Goal: Task Accomplishment & Management: Complete application form

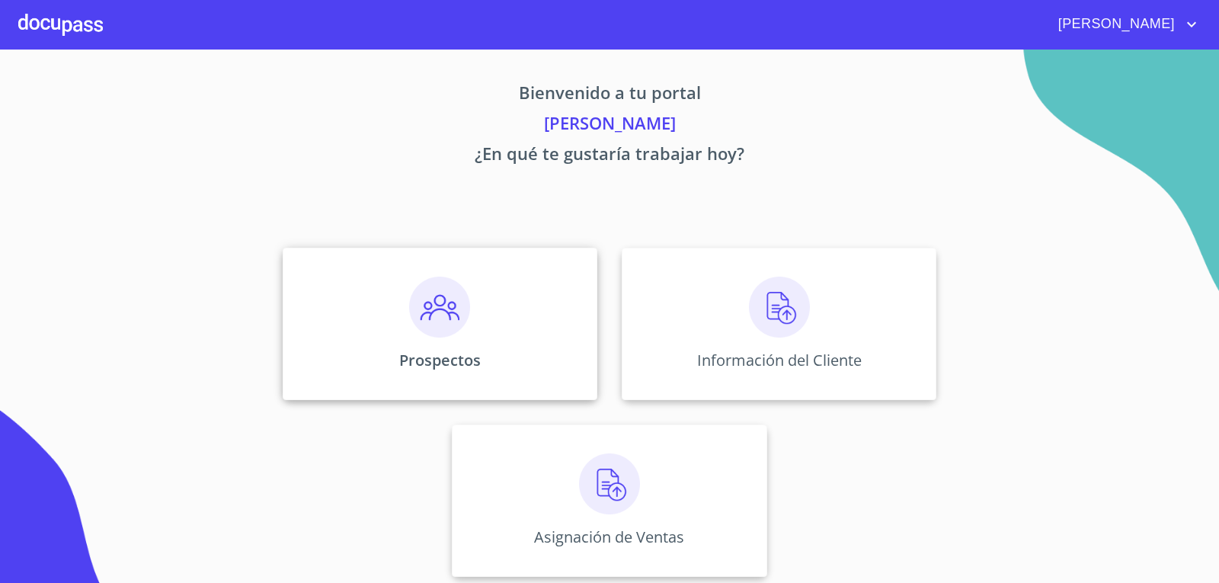
click at [446, 300] on img at bounding box center [439, 307] width 61 height 61
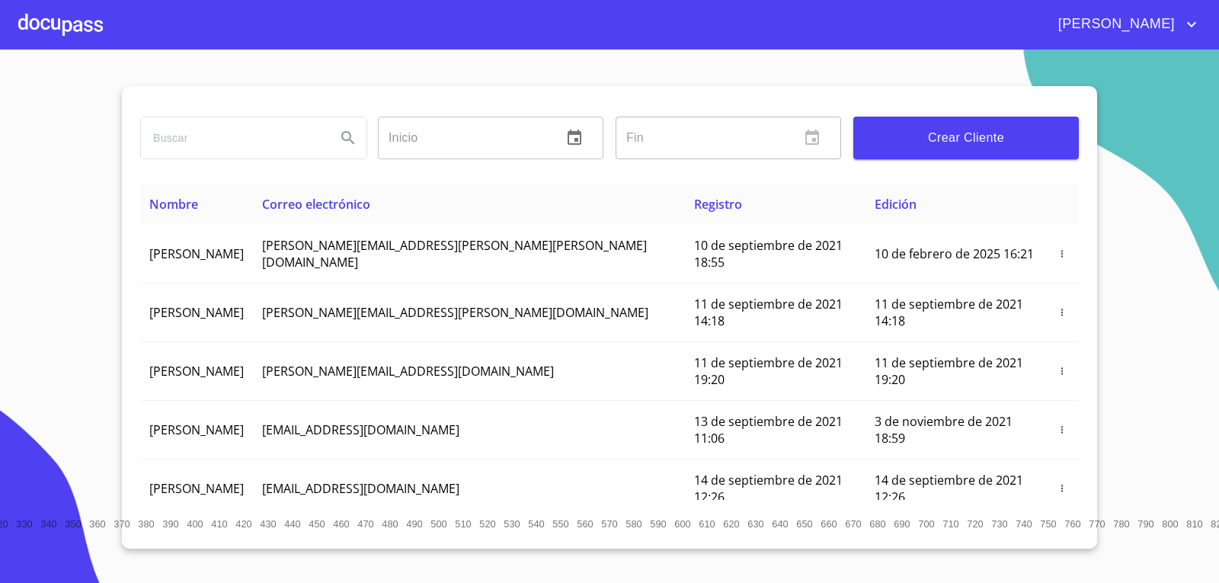
click at [193, 135] on input "search" at bounding box center [232, 137] width 183 height 41
click at [197, 132] on input "search" at bounding box center [232, 137] width 183 height 41
type input "[PERSON_NAME]"
click at [959, 140] on span "Crear Cliente" at bounding box center [966, 137] width 201 height 21
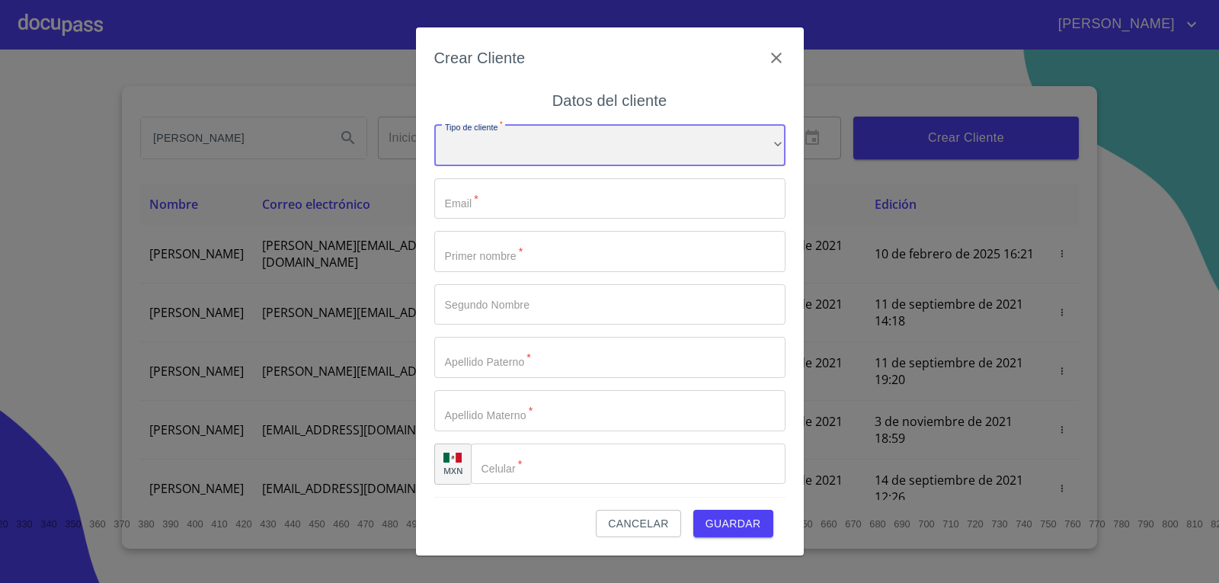
click at [591, 139] on div "​" at bounding box center [609, 145] width 351 height 41
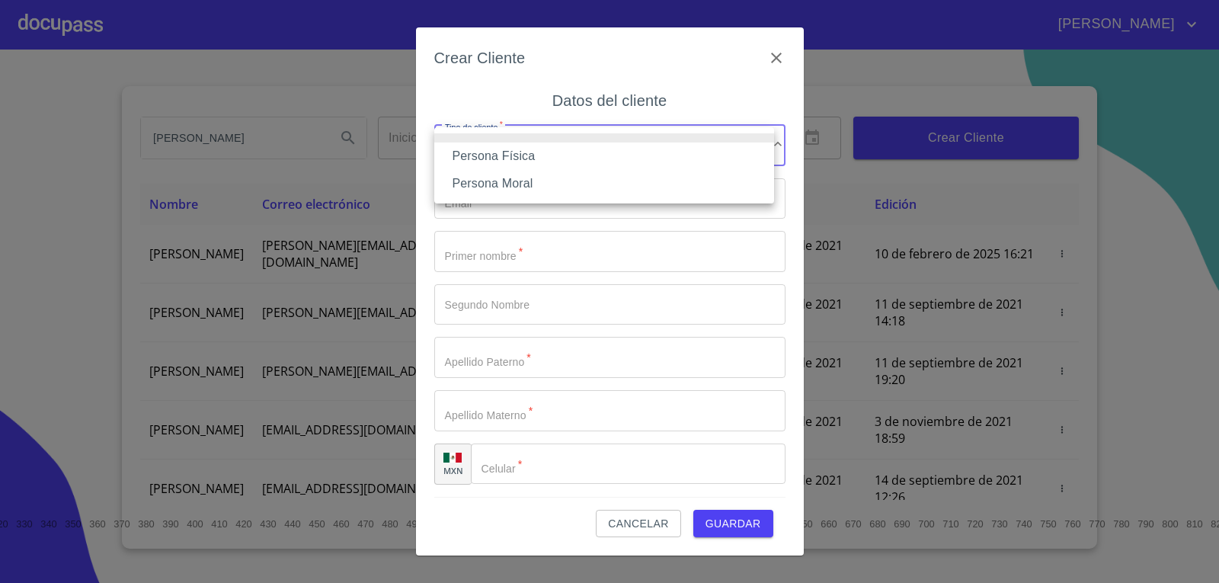
click at [576, 149] on li "Persona Física" at bounding box center [604, 156] width 340 height 27
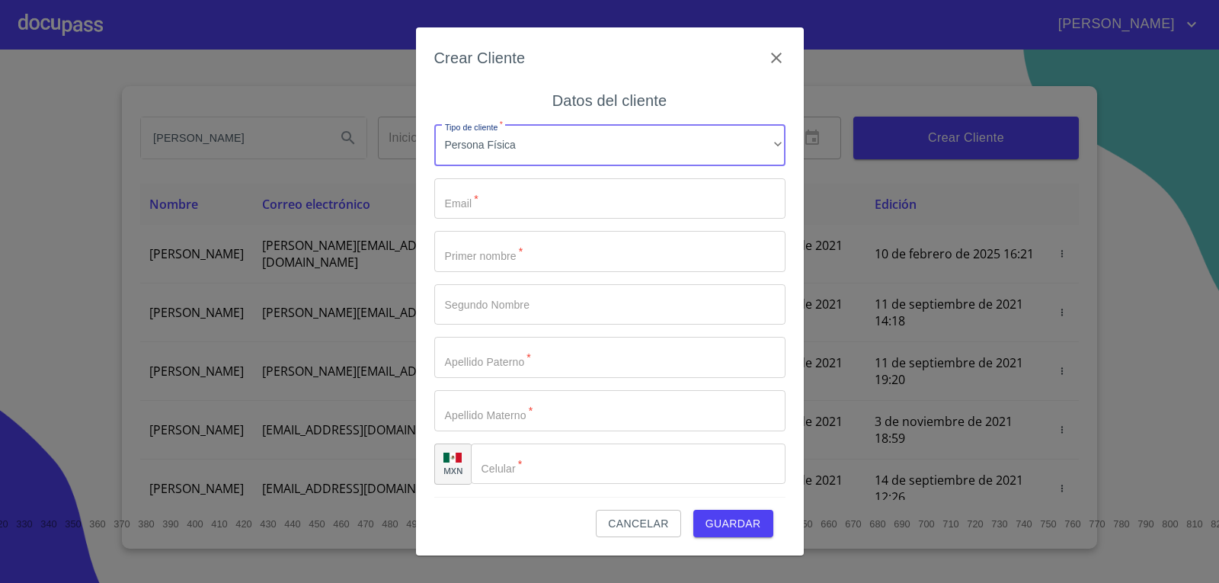
click at [556, 190] on input "Tipo de cliente   *" at bounding box center [609, 198] width 351 height 41
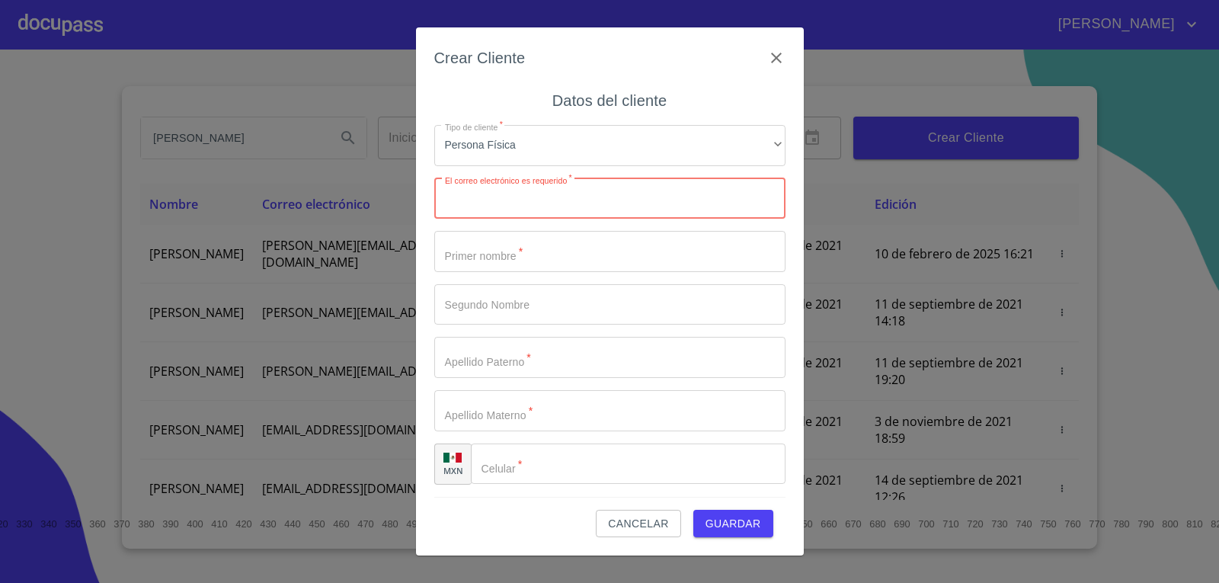
click at [562, 194] on input "Tipo de cliente   *" at bounding box center [609, 198] width 351 height 41
type input "M"
paste input "mmrg1202@gmail.com"
type input "mmrg1202@gmail.com"
click at [546, 253] on input "Tipo de cliente   *" at bounding box center [609, 251] width 351 height 41
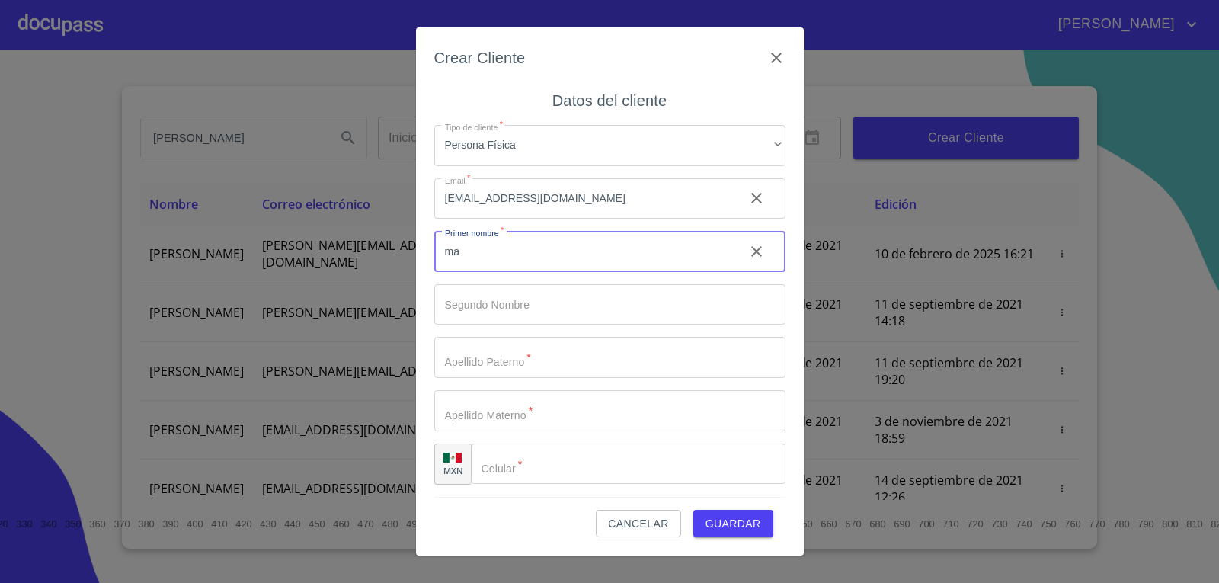
type input "m"
type input "[PERSON_NAME]"
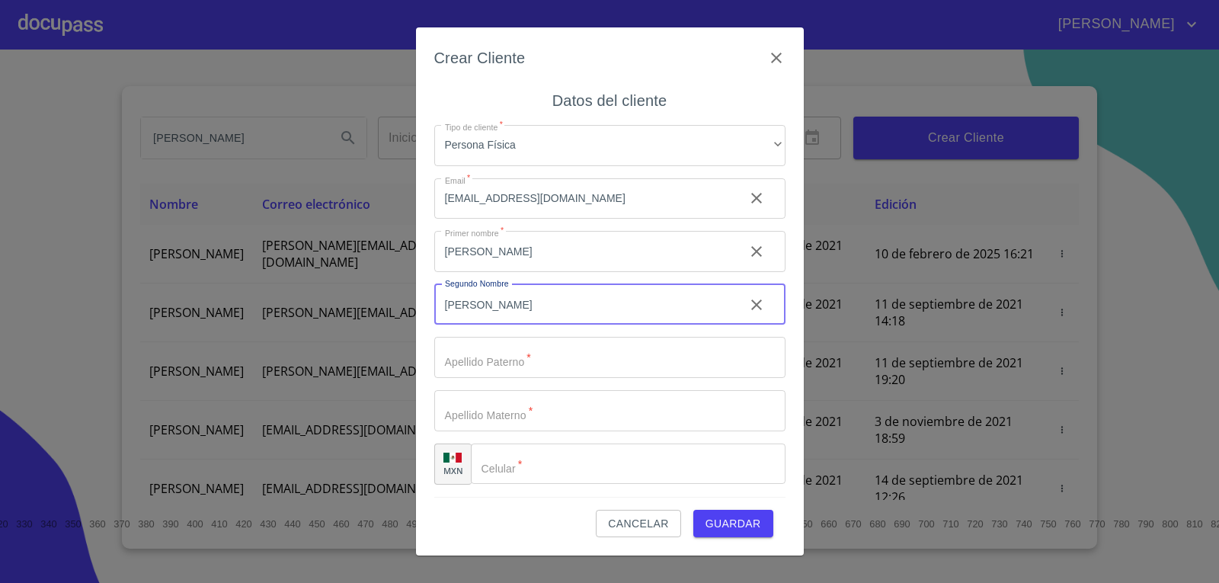
type input "[PERSON_NAME]"
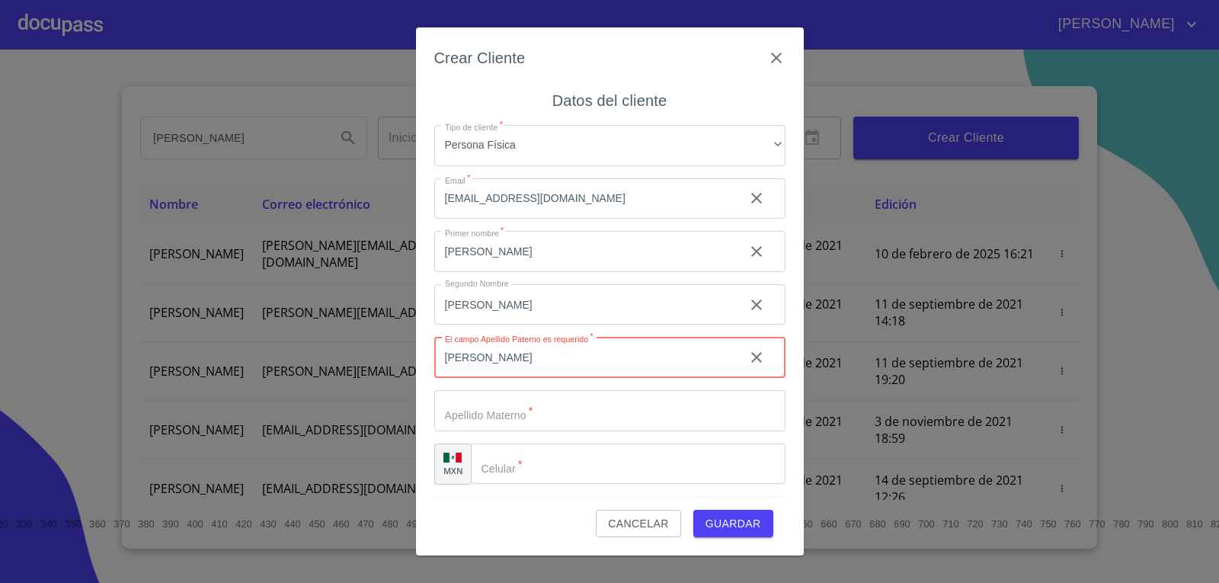
type input "[PERSON_NAME]"
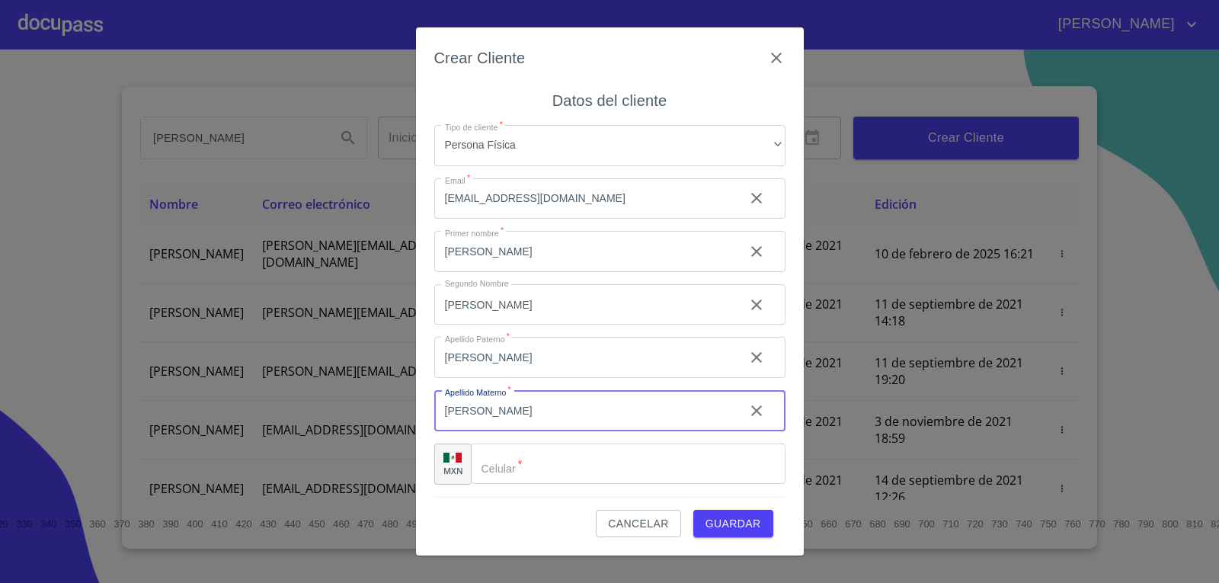
type input "[PERSON_NAME]"
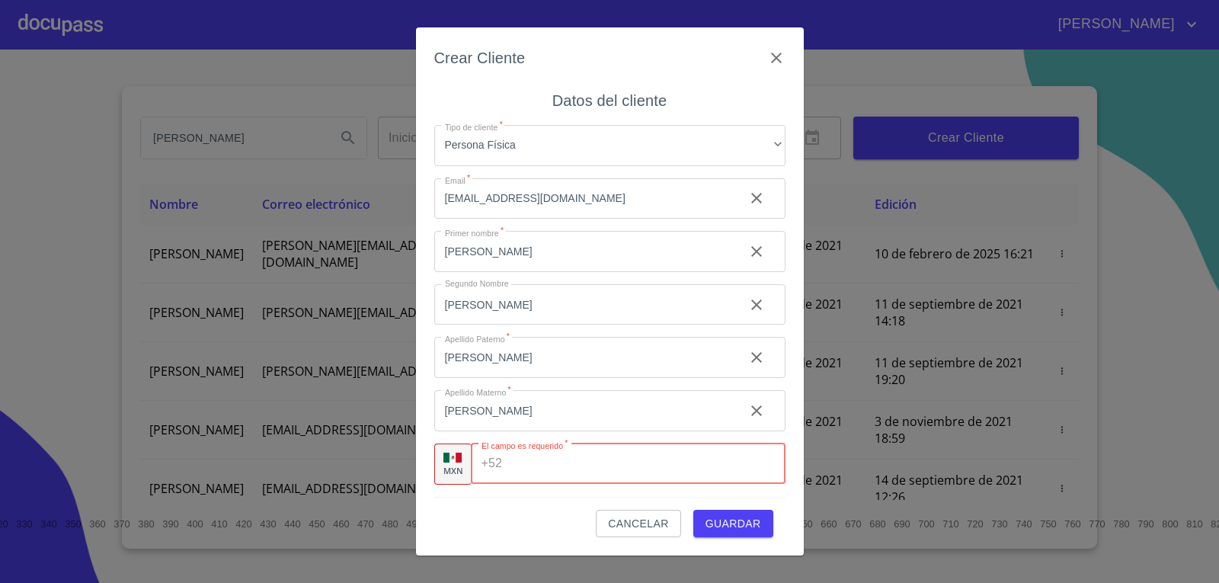
paste input "[PHONE_NUMBER]"
click at [671, 451] on input "[PHONE_NUMBER]" at bounding box center [622, 464] width 229 height 41
type input "[PHONE_NUMBER]"
click at [664, 417] on input "[PERSON_NAME]" at bounding box center [583, 410] width 298 height 41
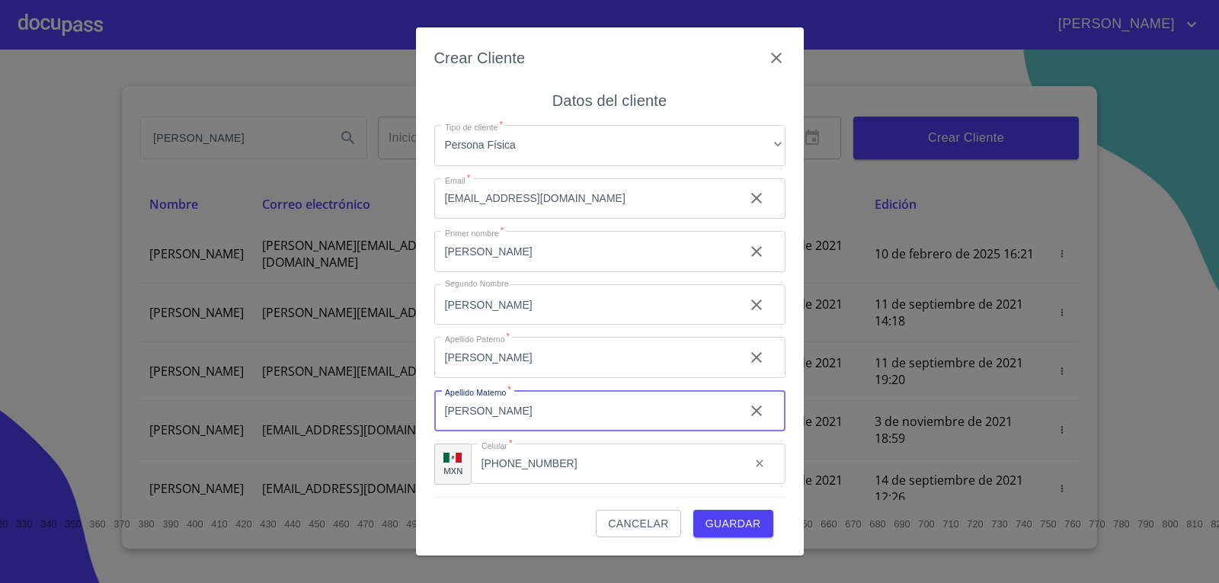
click at [655, 463] on input "[PHONE_NUMBER]" at bounding box center [605, 464] width 268 height 41
click at [739, 524] on span "Guardar" at bounding box center [734, 523] width 56 height 19
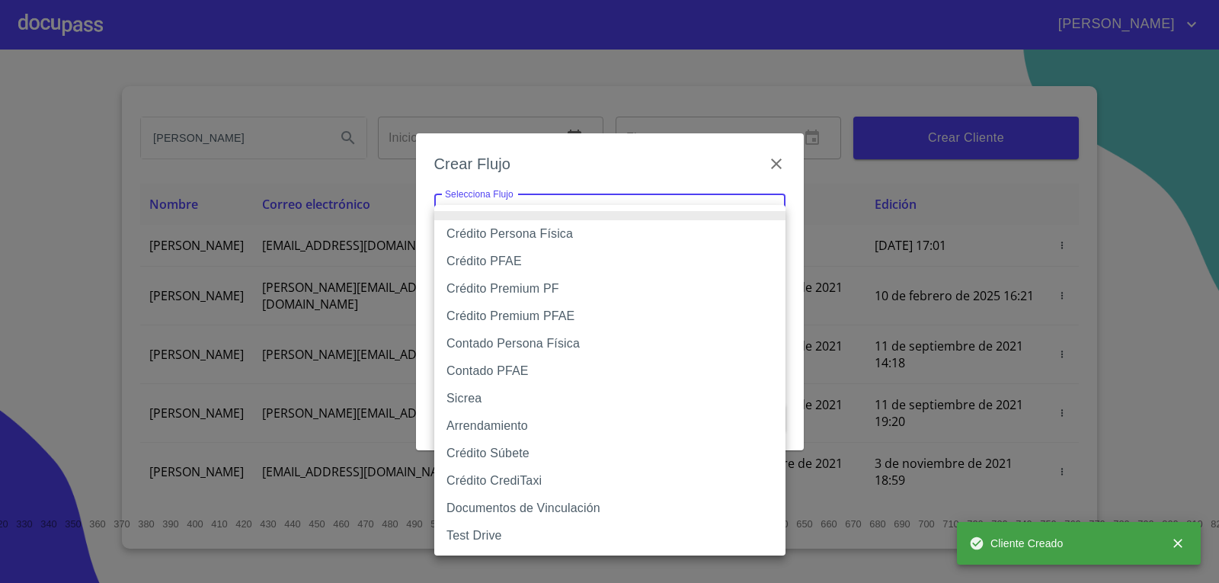
click at [614, 223] on body "RENATO YASIEL MARCO Inicio ​ Fin ​ Crear Cliente Nombre Correo electrónico Regi…" at bounding box center [609, 291] width 1219 height 583
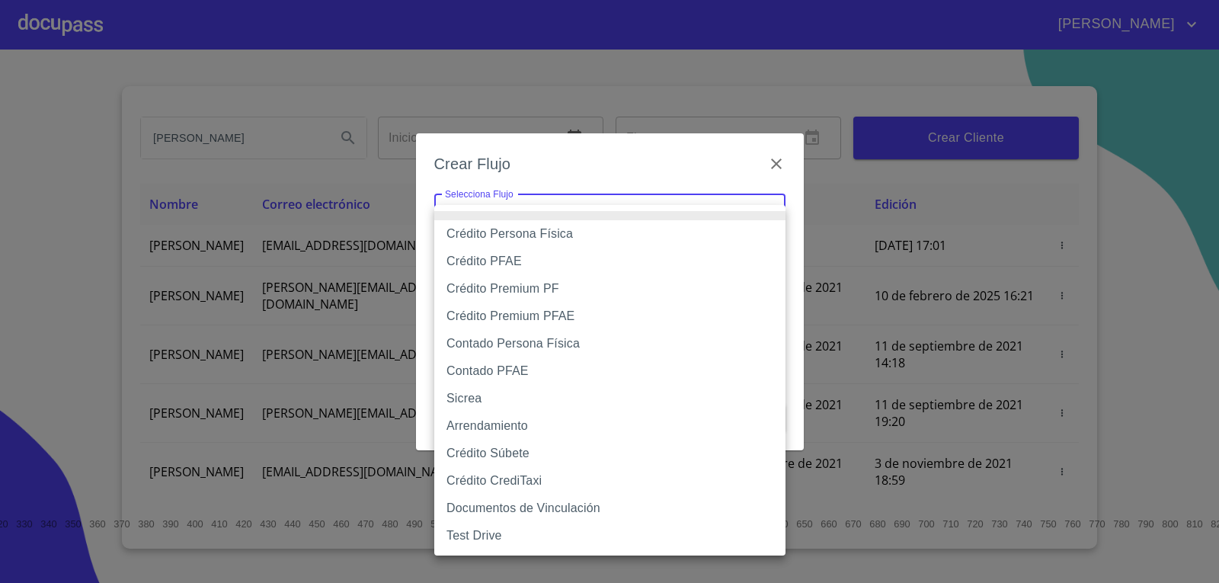
click at [507, 394] on li "Sicrea" at bounding box center [609, 398] width 351 height 27
type input "623996b2ffbf160bd6e2ac1f"
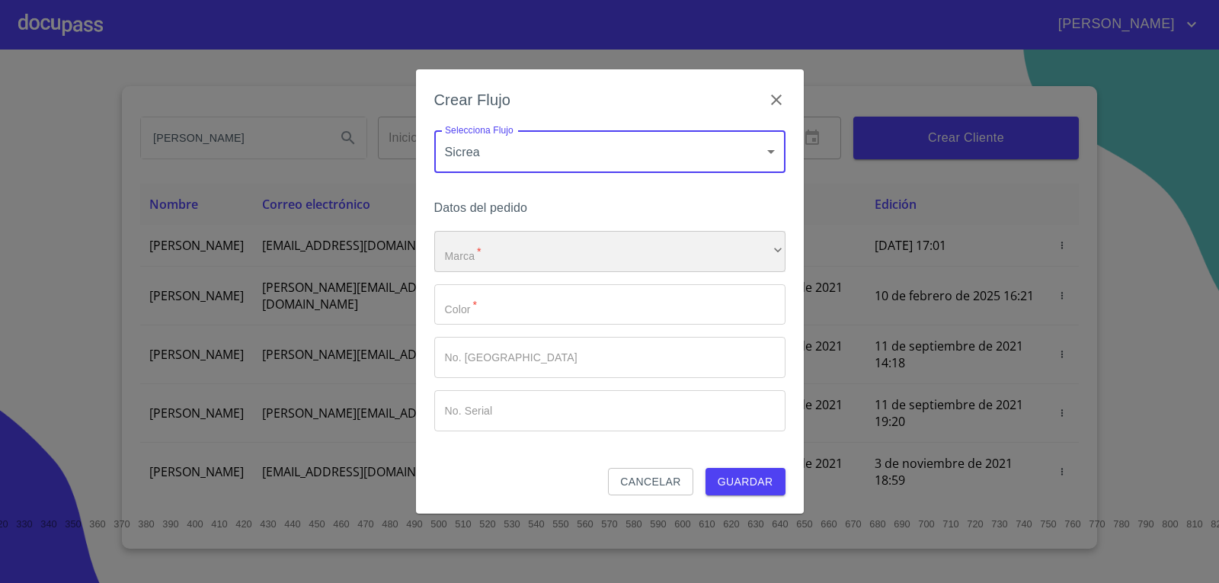
click at [493, 244] on div "​" at bounding box center [609, 251] width 351 height 41
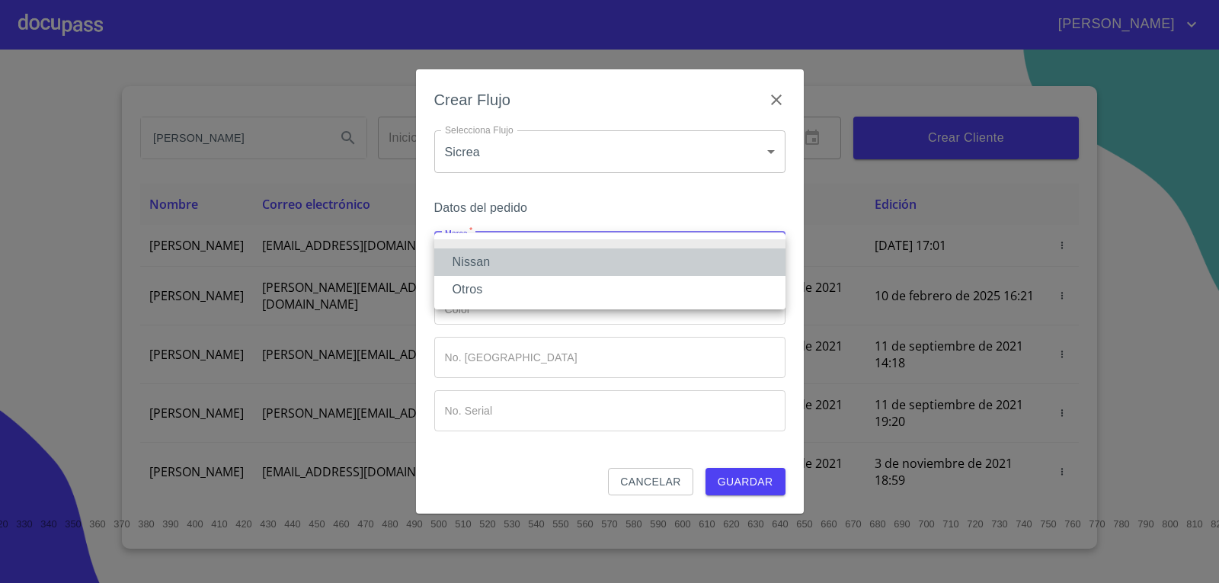
click at [480, 263] on li "Nissan" at bounding box center [609, 261] width 351 height 27
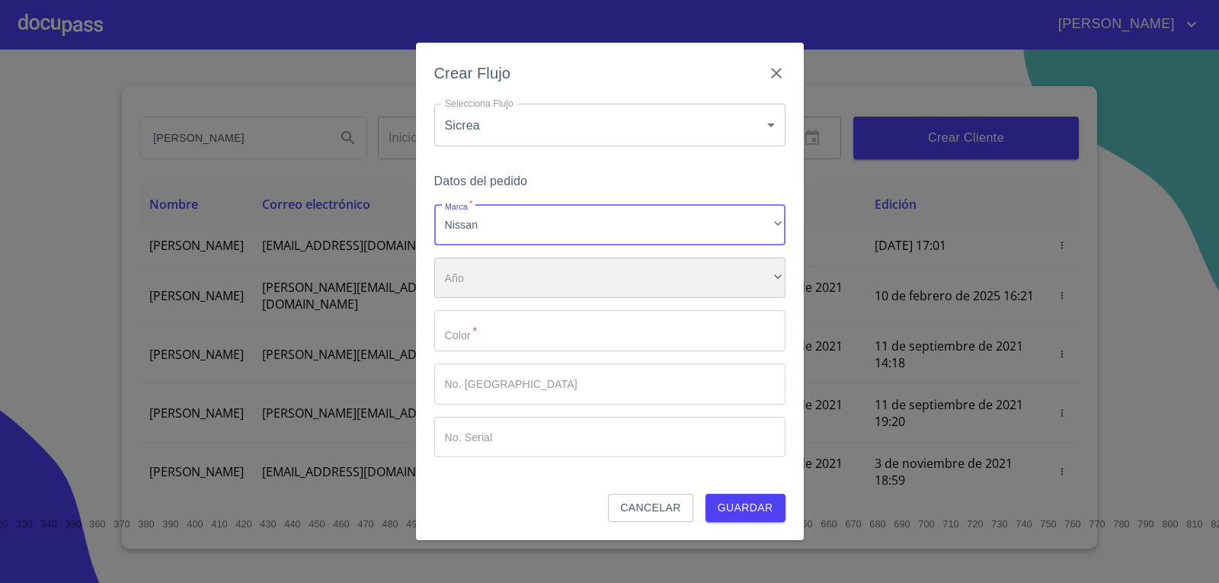
click at [481, 292] on div "​" at bounding box center [609, 278] width 351 height 41
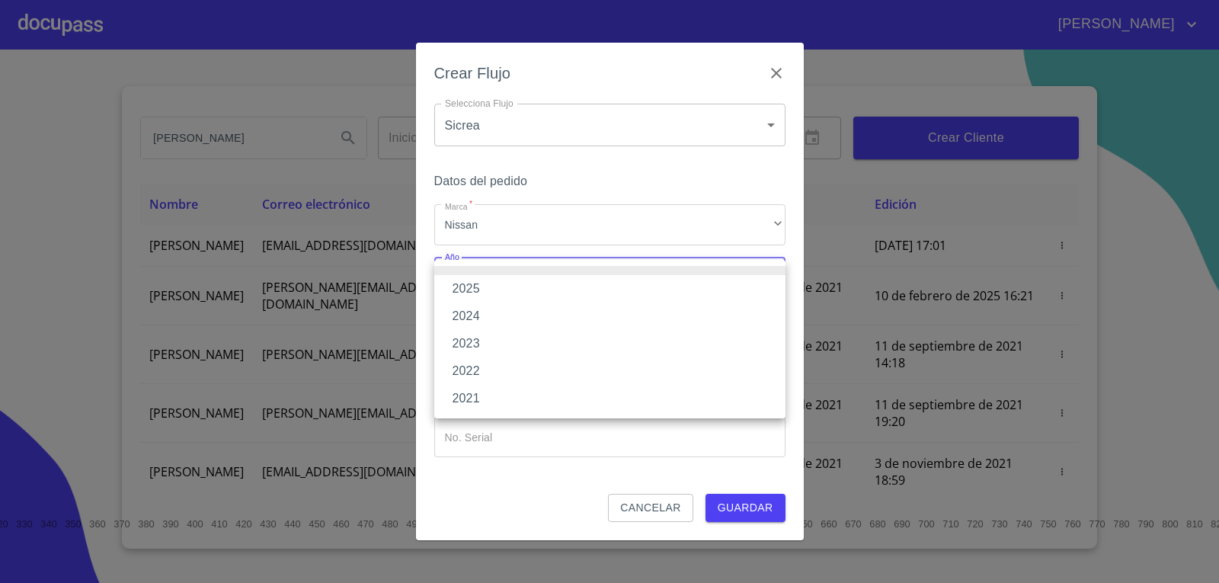
click at [477, 297] on li "2025" at bounding box center [609, 288] width 351 height 27
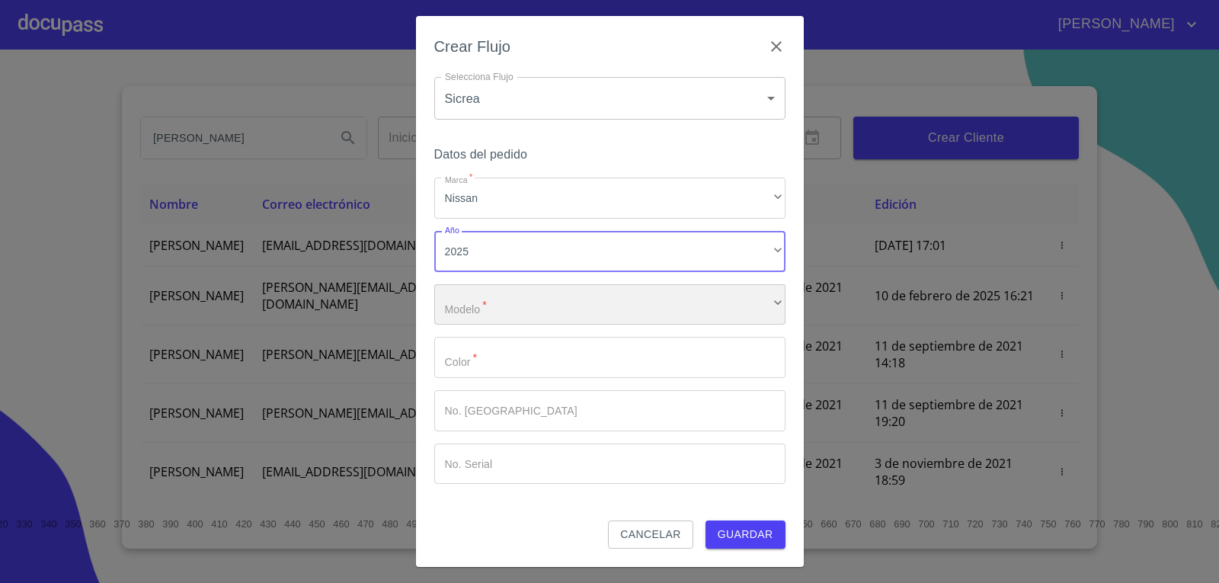
click at [482, 320] on div "​" at bounding box center [609, 304] width 351 height 41
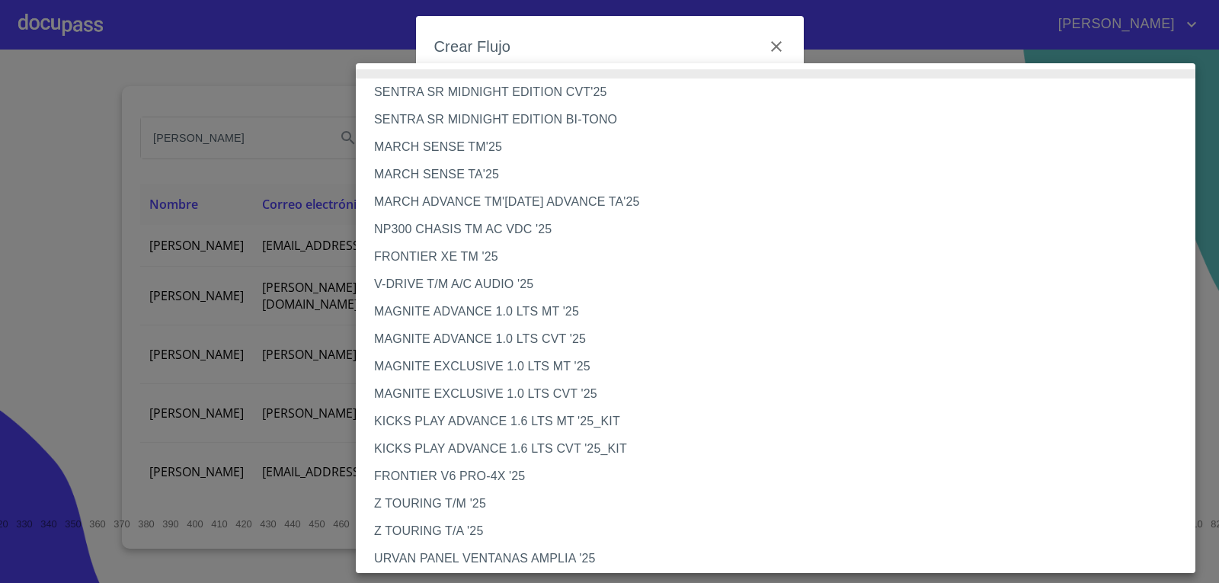
click at [410, 283] on li "V-DRIVE T/M A/C AUDIO '25" at bounding box center [781, 284] width 851 height 27
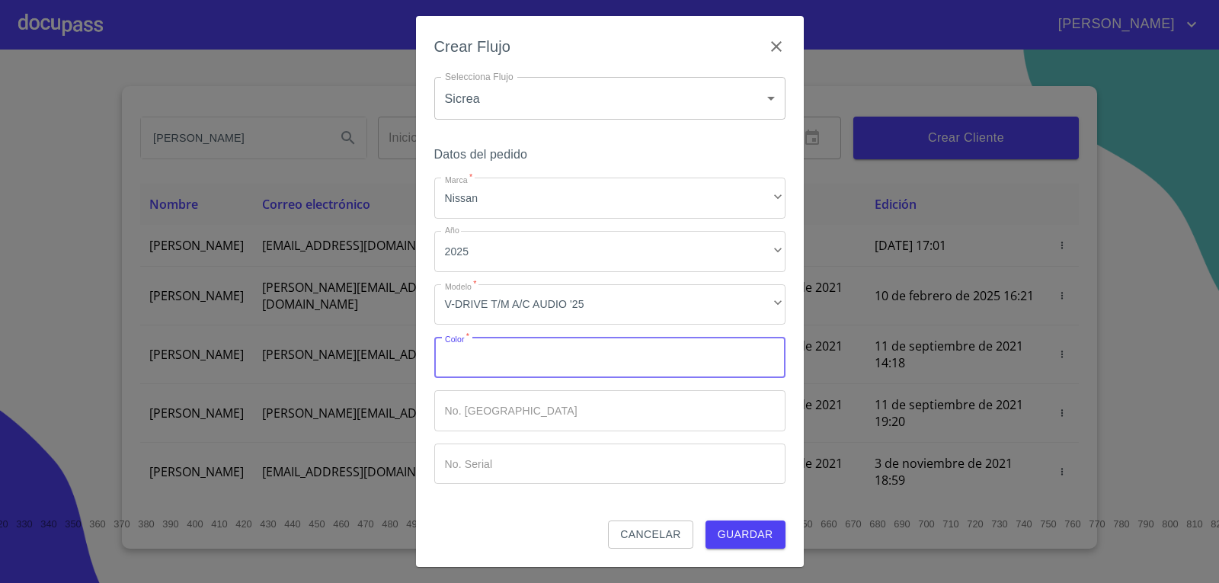
click at [495, 358] on input "Marca   *" at bounding box center [609, 357] width 351 height 41
type input "BLANCO"
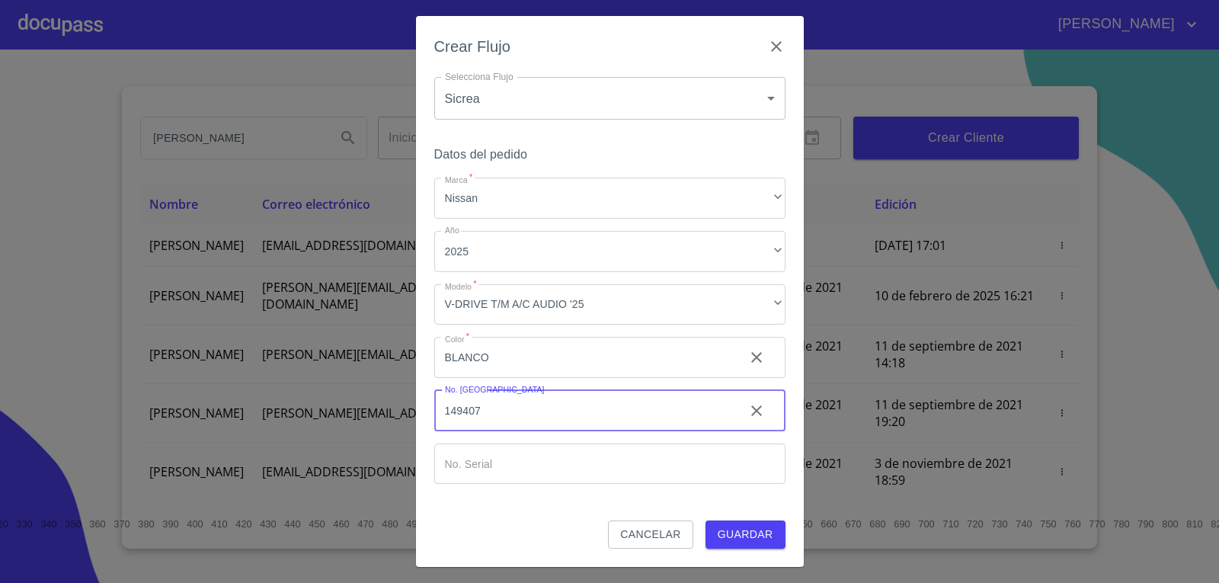
type input "149407"
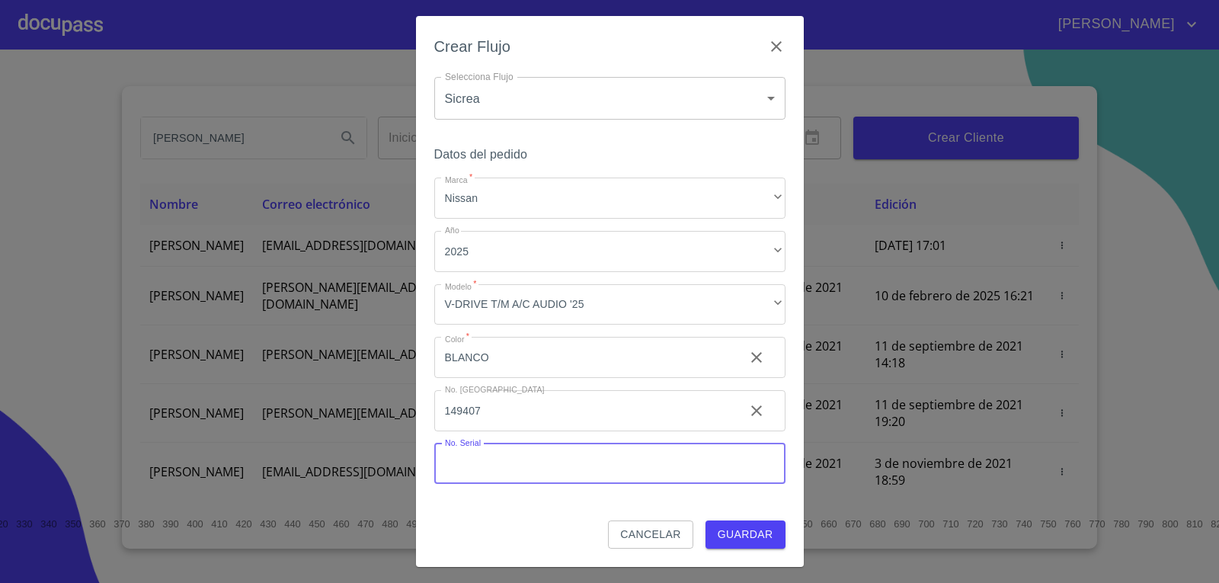
click at [483, 470] on input "Marca   *" at bounding box center [609, 464] width 351 height 41
paste input "[US_VEHICLE_IDENTIFICATION_NUMBER]"
type input "[US_VEHICLE_IDENTIFICATION_NUMBER]"
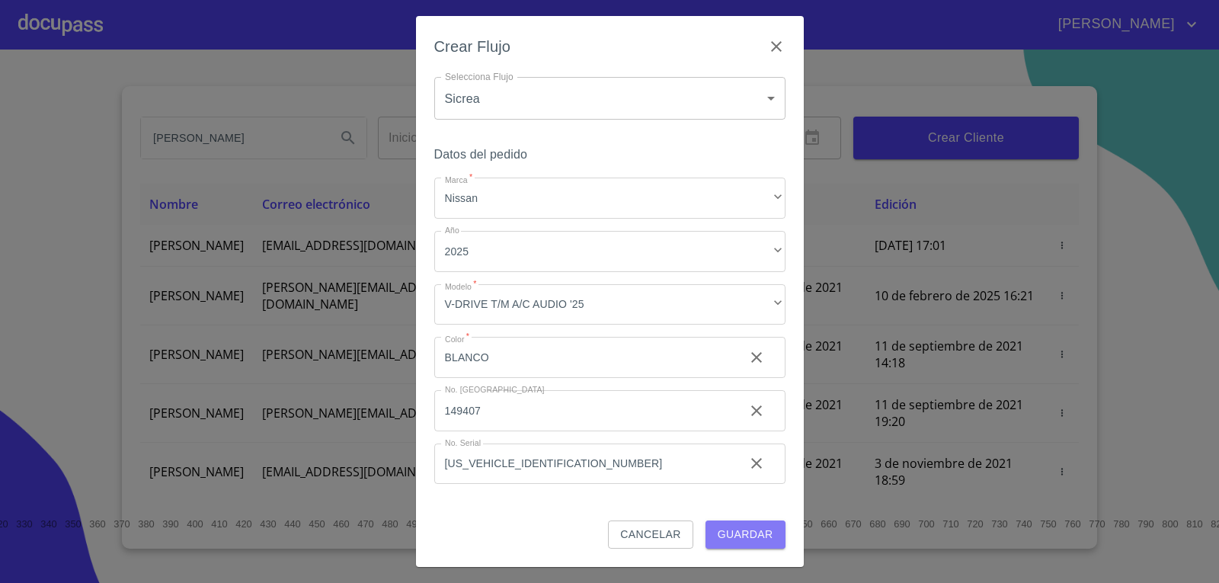
click at [745, 534] on span "Guardar" at bounding box center [746, 534] width 56 height 19
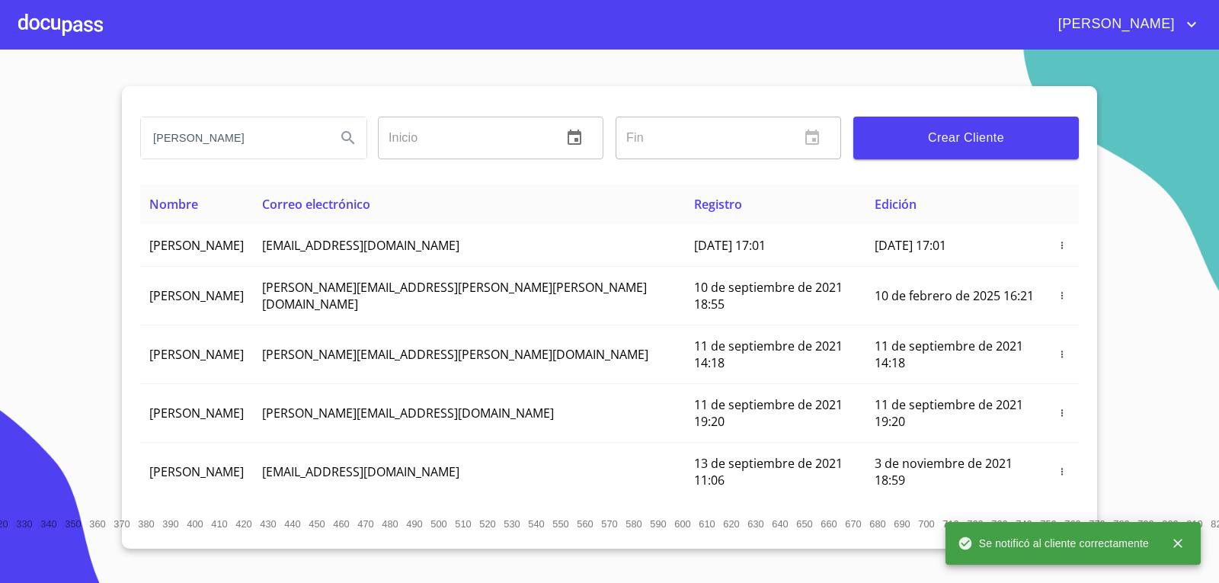
click at [38, 20] on div at bounding box center [60, 24] width 85 height 49
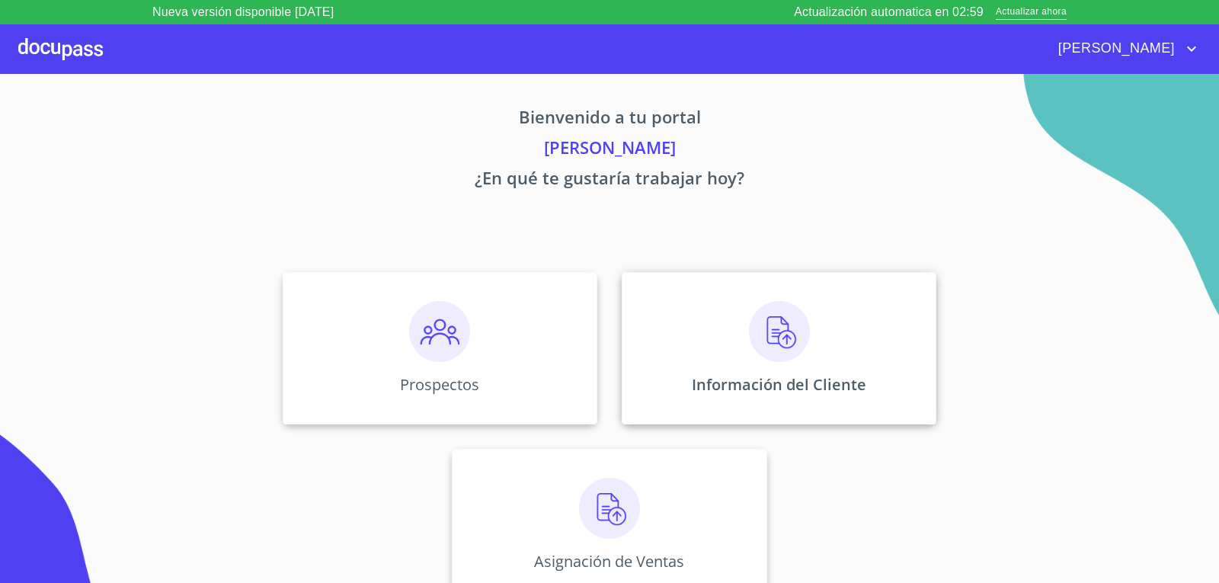
click at [712, 335] on div "Información del Cliente" at bounding box center [779, 348] width 315 height 152
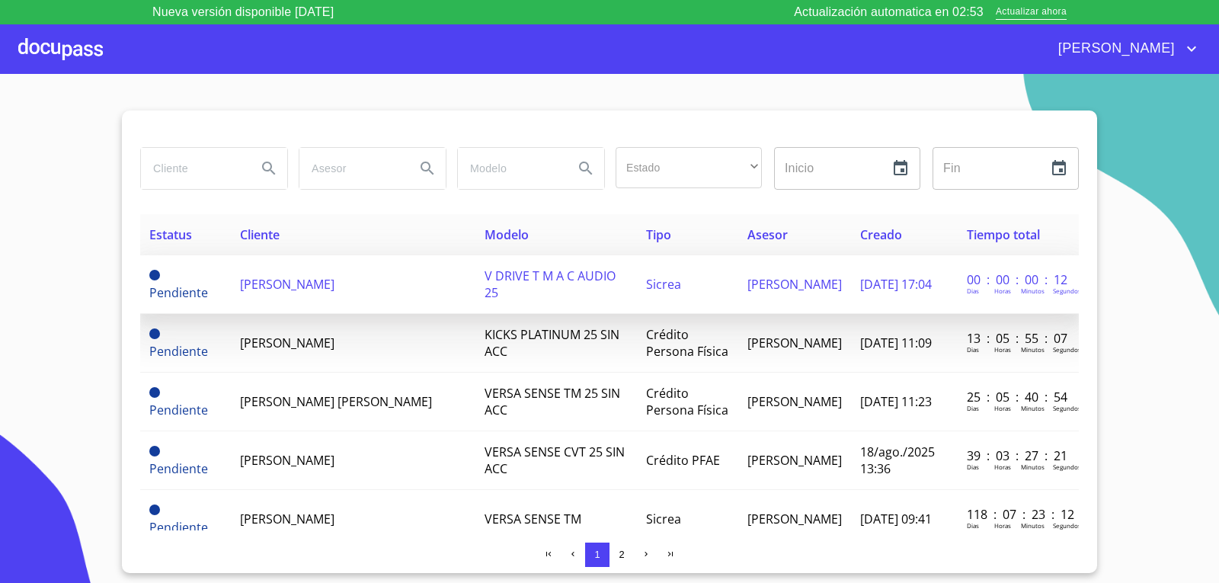
click at [279, 278] on span "[PERSON_NAME] [PERSON_NAME]" at bounding box center [287, 284] width 95 height 17
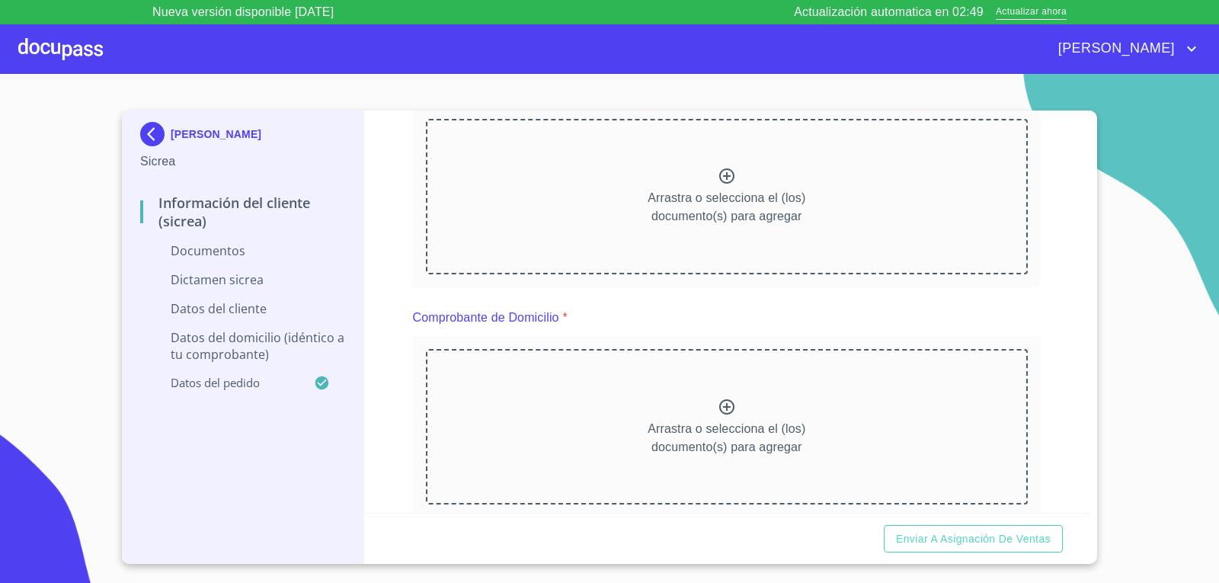
scroll to position [229, 0]
click at [634, 219] on div "Arrastra o selecciona el (los) documento(s) para agregar" at bounding box center [727, 191] width 603 height 155
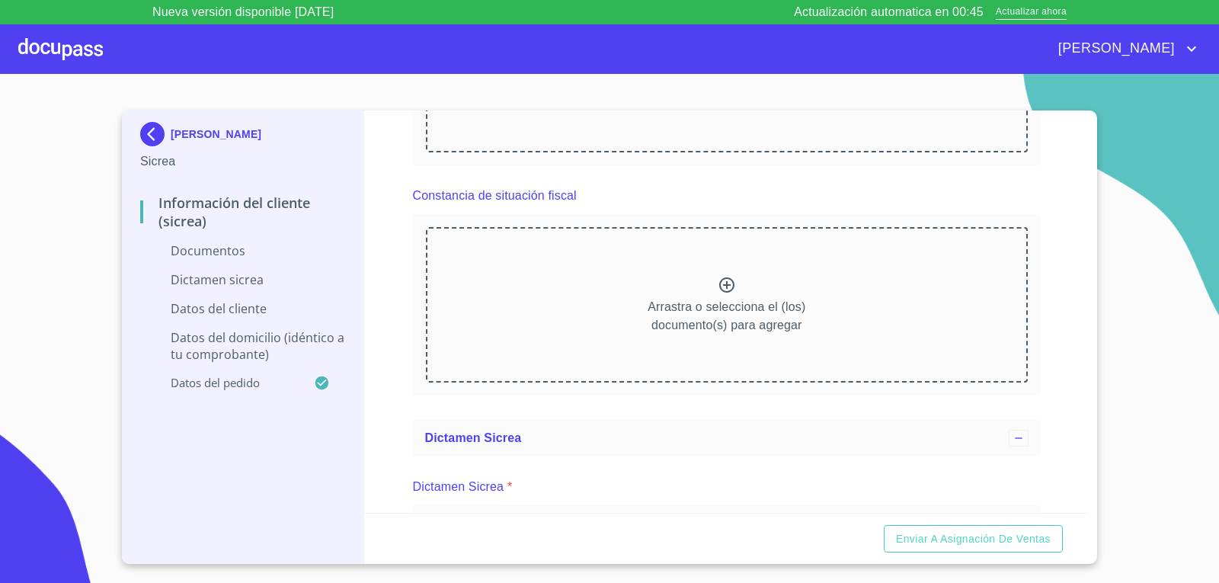
scroll to position [1067, 0]
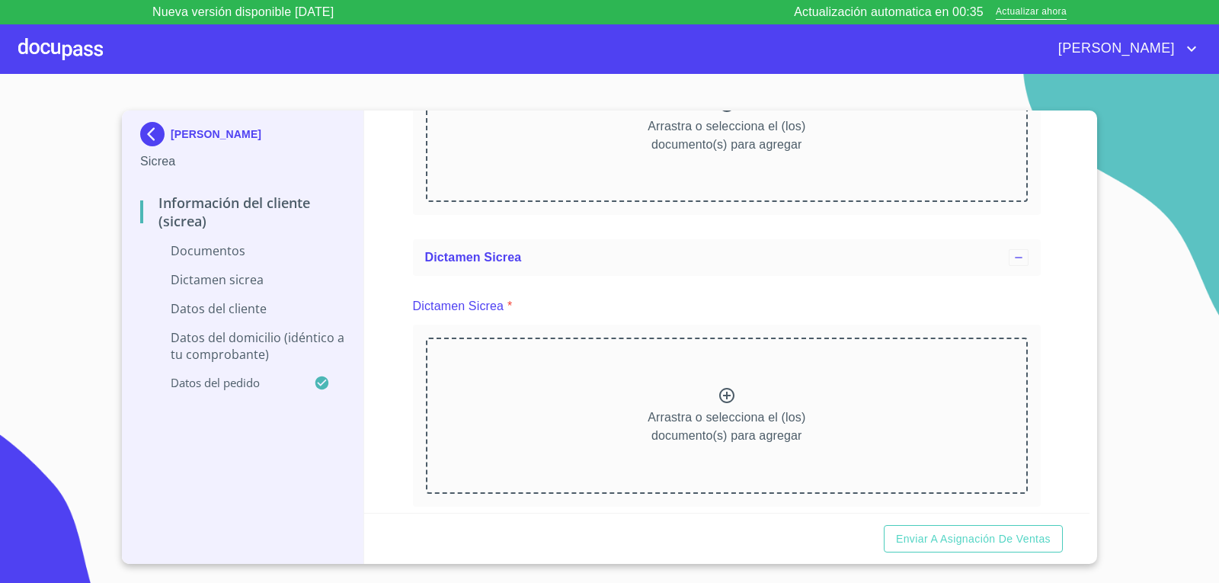
scroll to position [1753, 0]
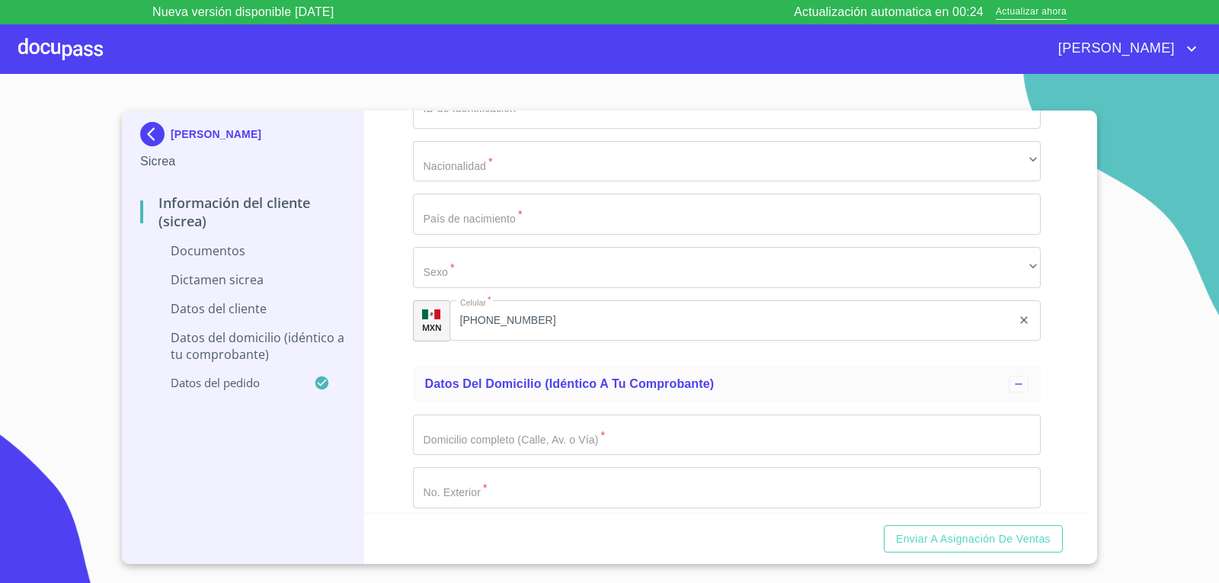
scroll to position [2591, 0]
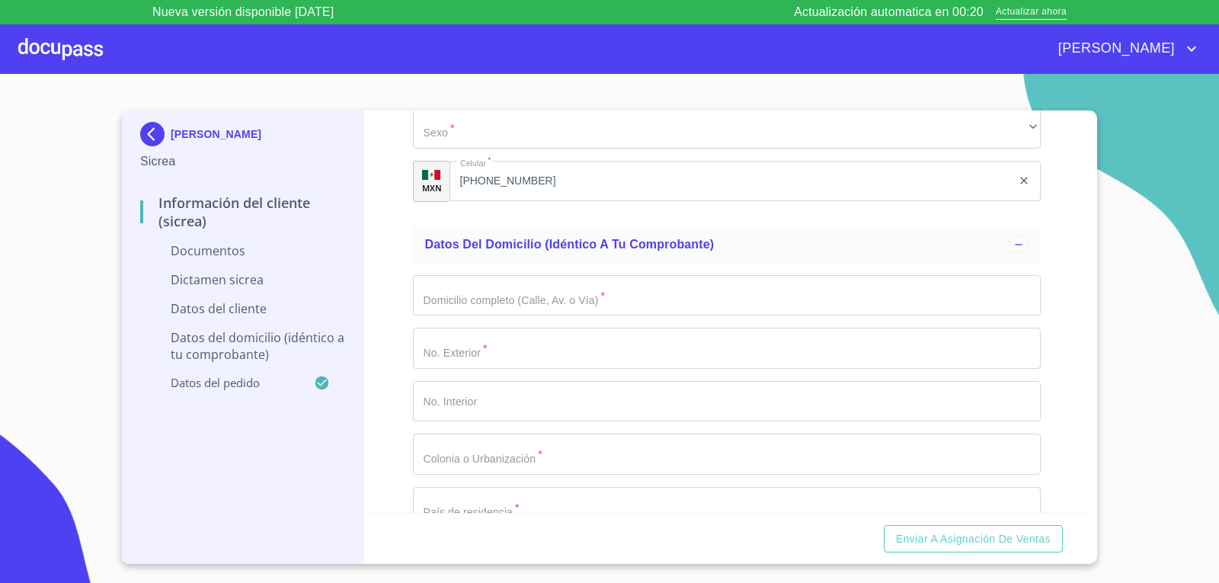
scroll to position [2744, 0]
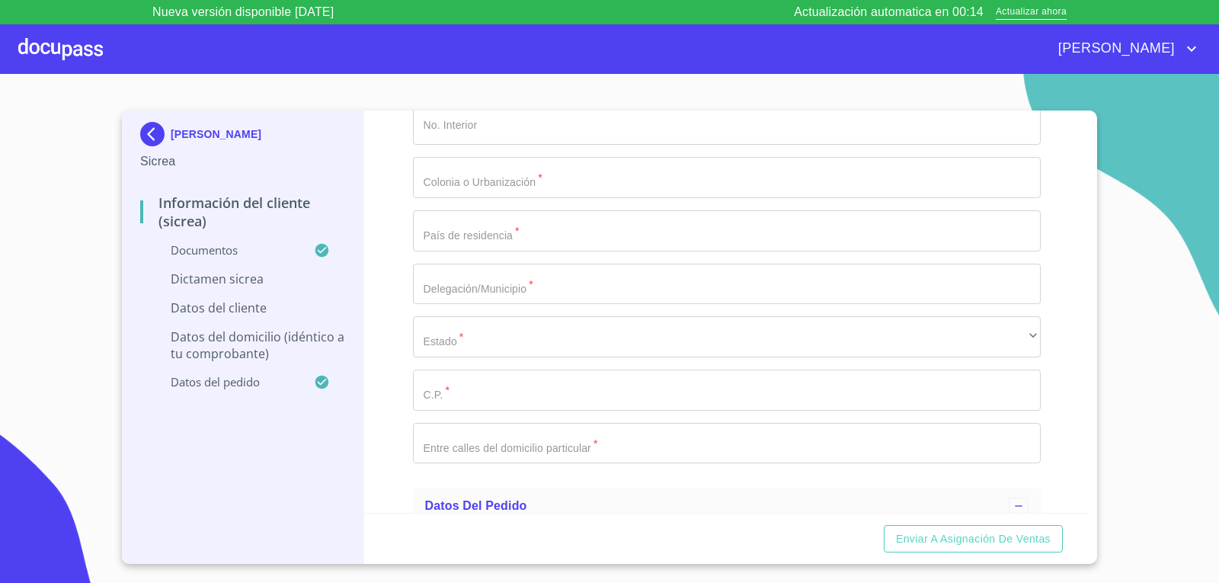
scroll to position [3430, 0]
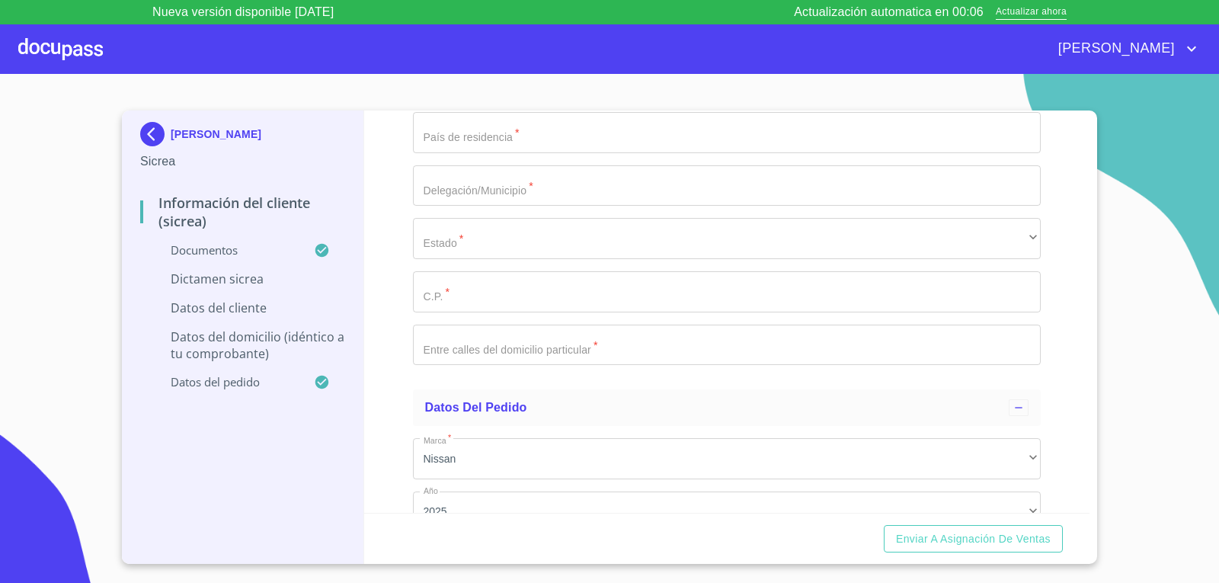
scroll to position [3582, 0]
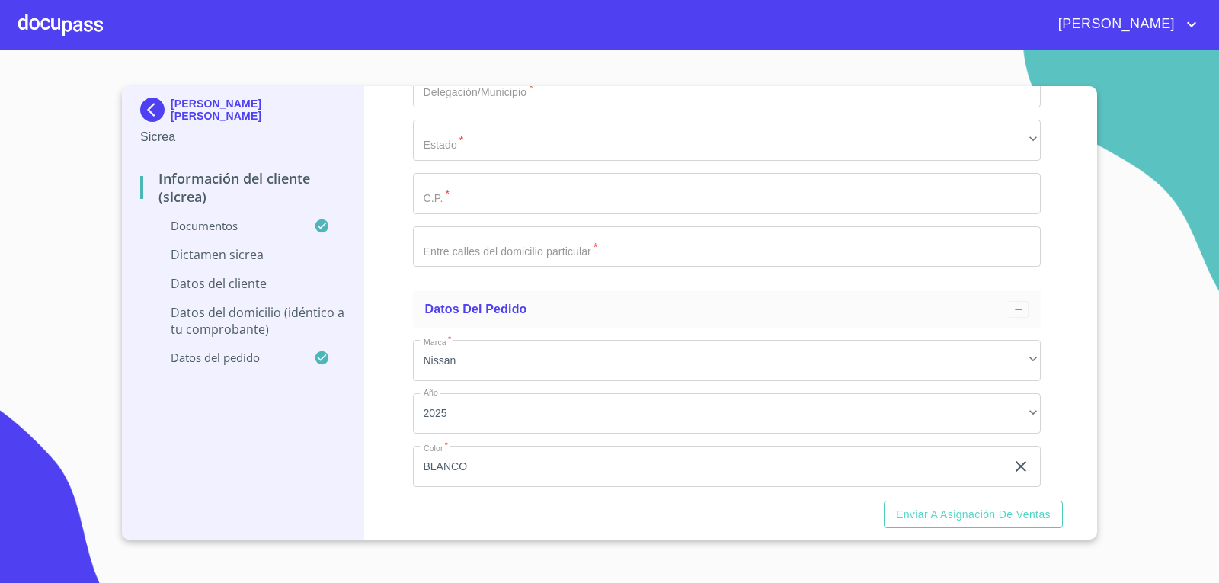
scroll to position [3735, 0]
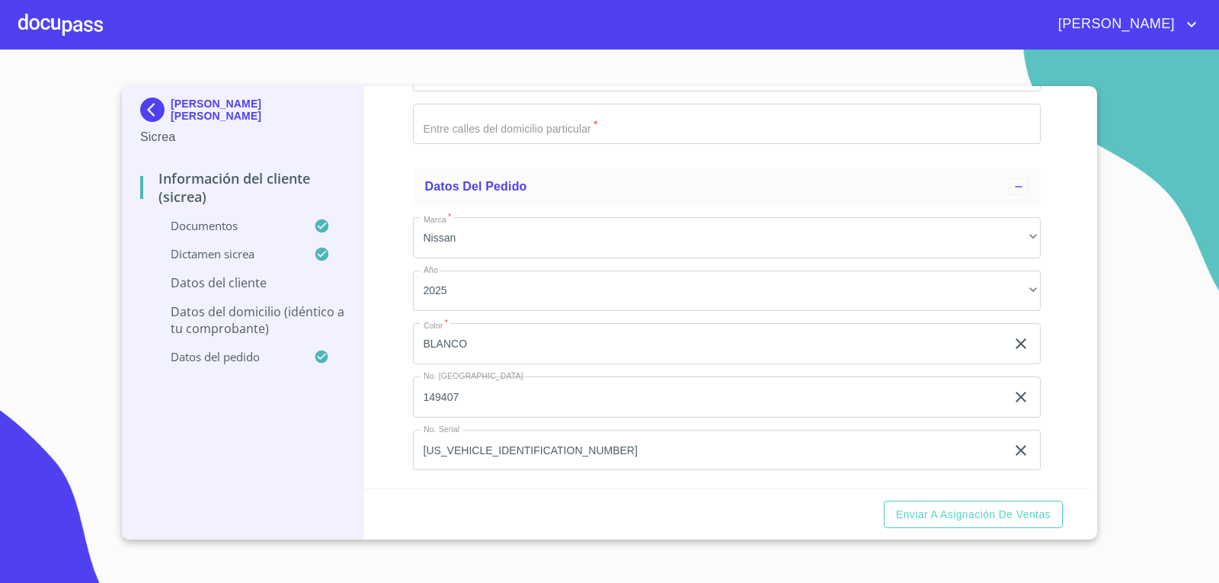
type input "1_"
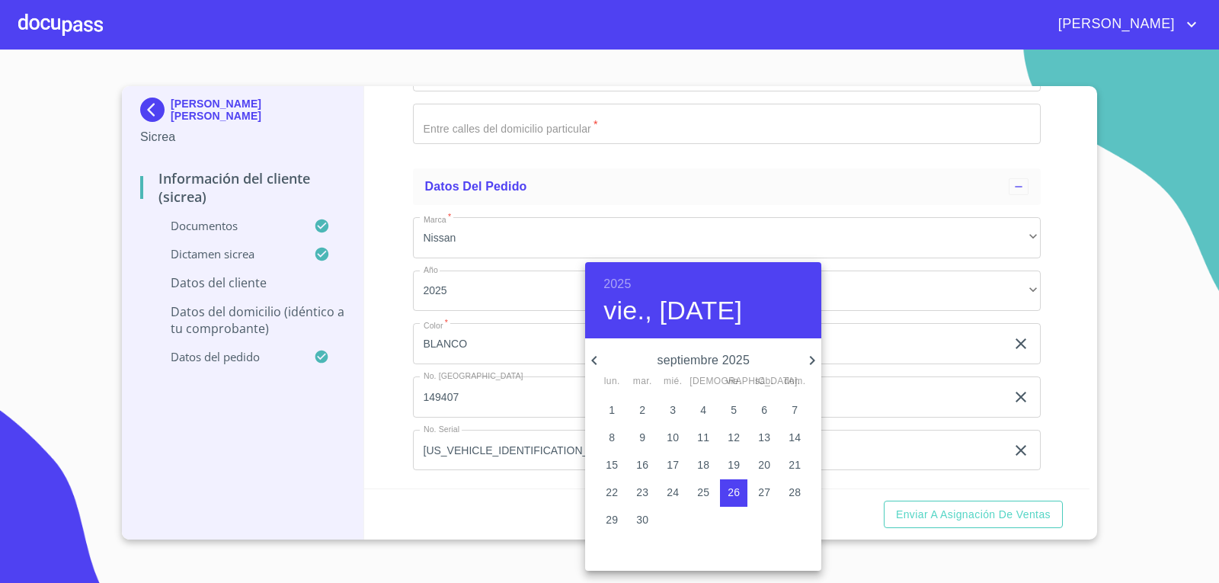
click at [620, 279] on h6 "2025" at bounding box center [617, 284] width 27 height 21
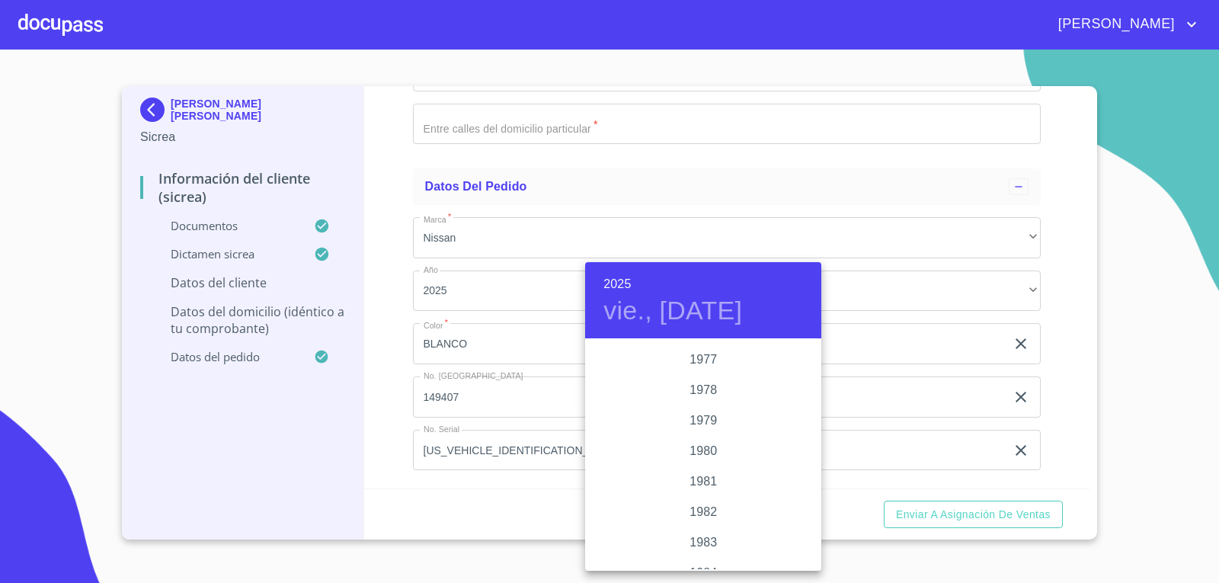
scroll to position [1585, 0]
click at [694, 443] on div "1980" at bounding box center [703, 447] width 236 height 30
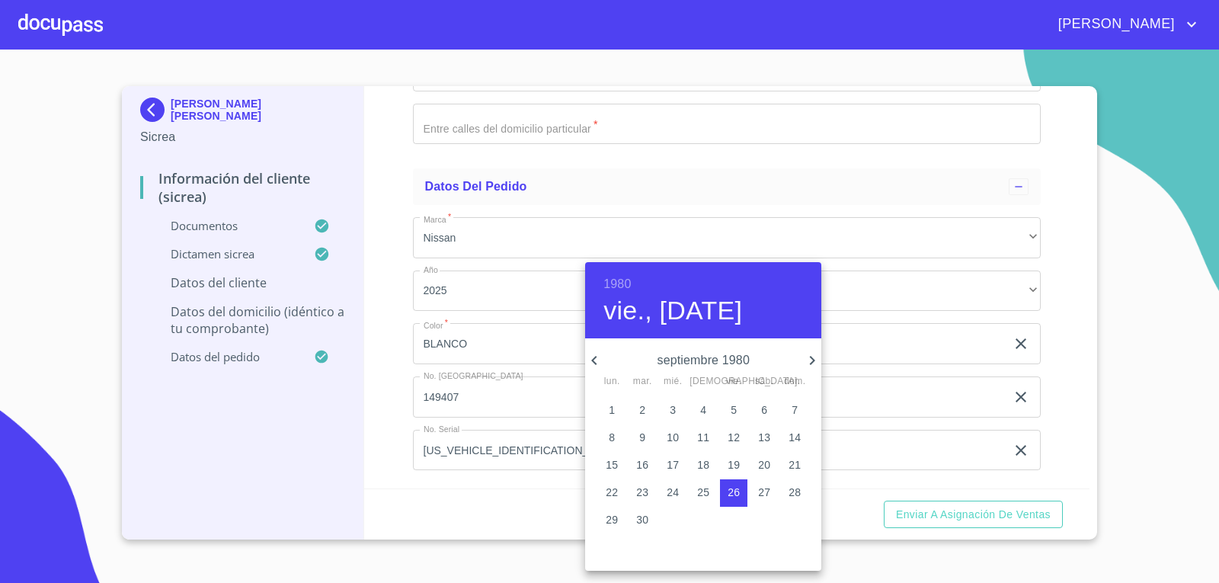
click at [588, 354] on icon "button" at bounding box center [594, 360] width 18 height 18
click at [589, 354] on icon "button" at bounding box center [594, 360] width 18 height 18
click at [590, 354] on icon "button" at bounding box center [594, 360] width 18 height 18
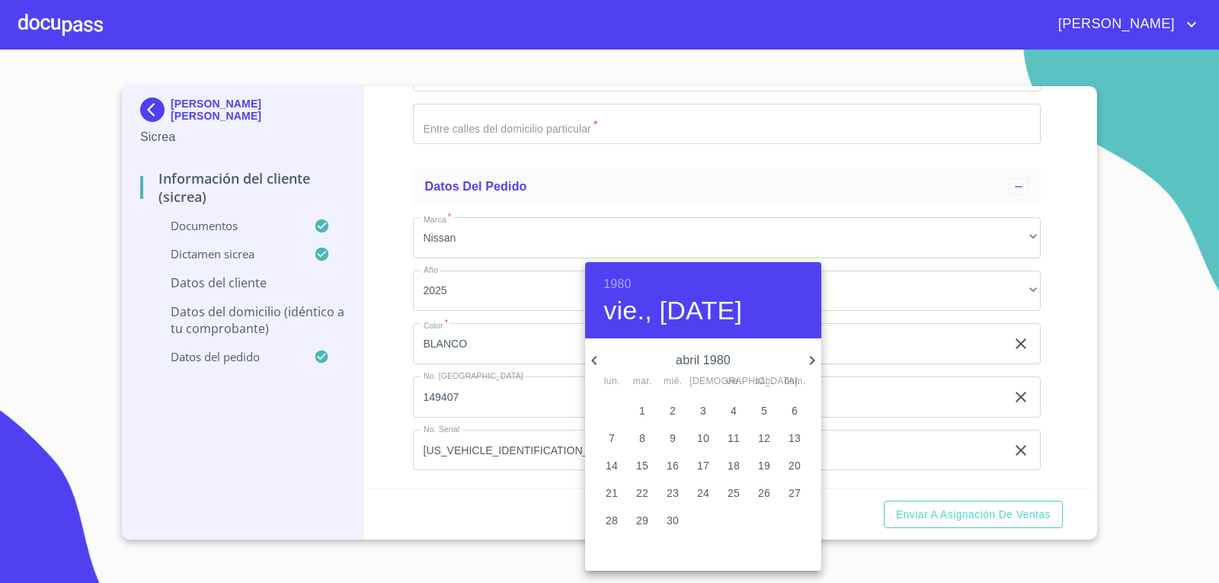
click at [590, 354] on icon "button" at bounding box center [594, 360] width 18 height 18
click at [639, 462] on p "12" at bounding box center [642, 464] width 12 height 15
type input "12 de feb. de 1980"
click at [940, 365] on div at bounding box center [609, 291] width 1219 height 583
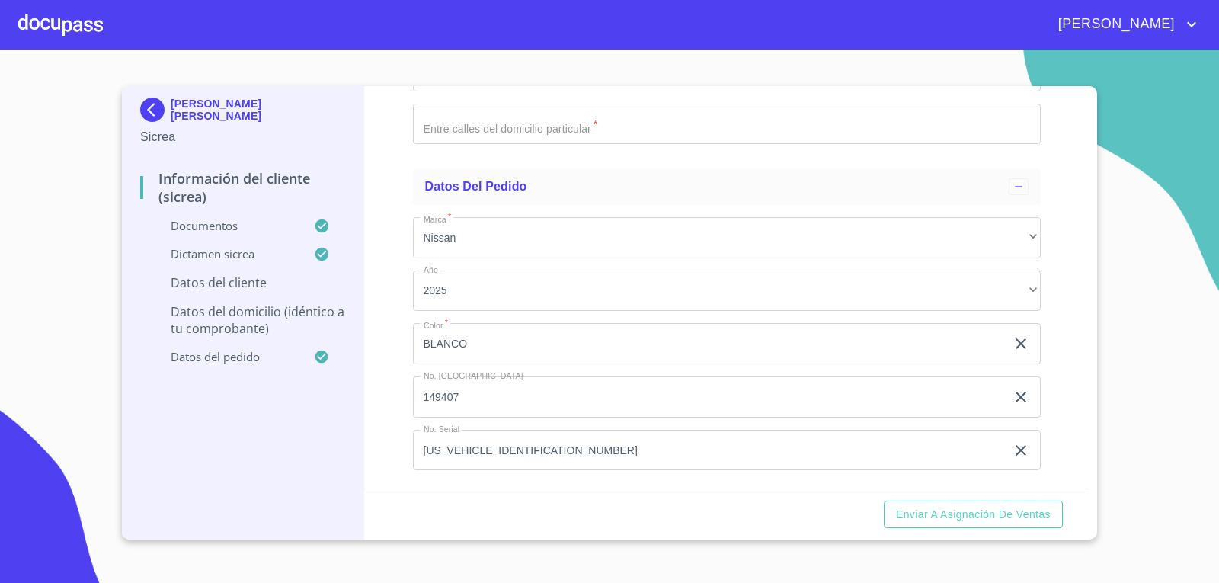
type input "ROGM800212Q3A"
drag, startPoint x: 489, startPoint y: 348, endPoint x: 414, endPoint y: 348, distance: 74.7
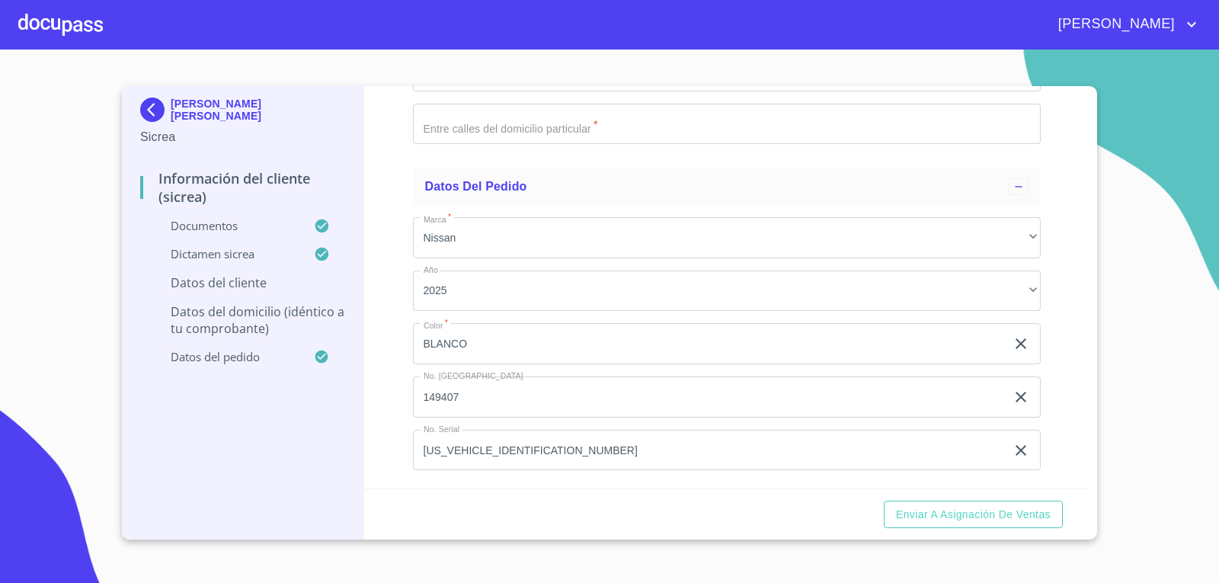
paste input "ROGM80021"
type input "ROGM800212HBSMRR00"
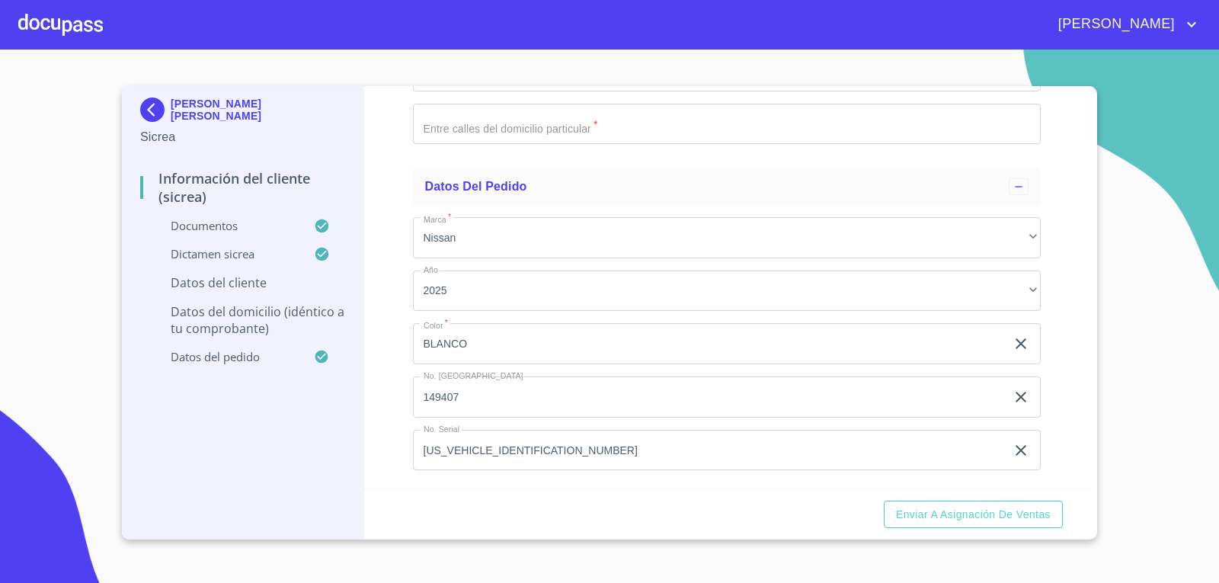
type input "2786656228"
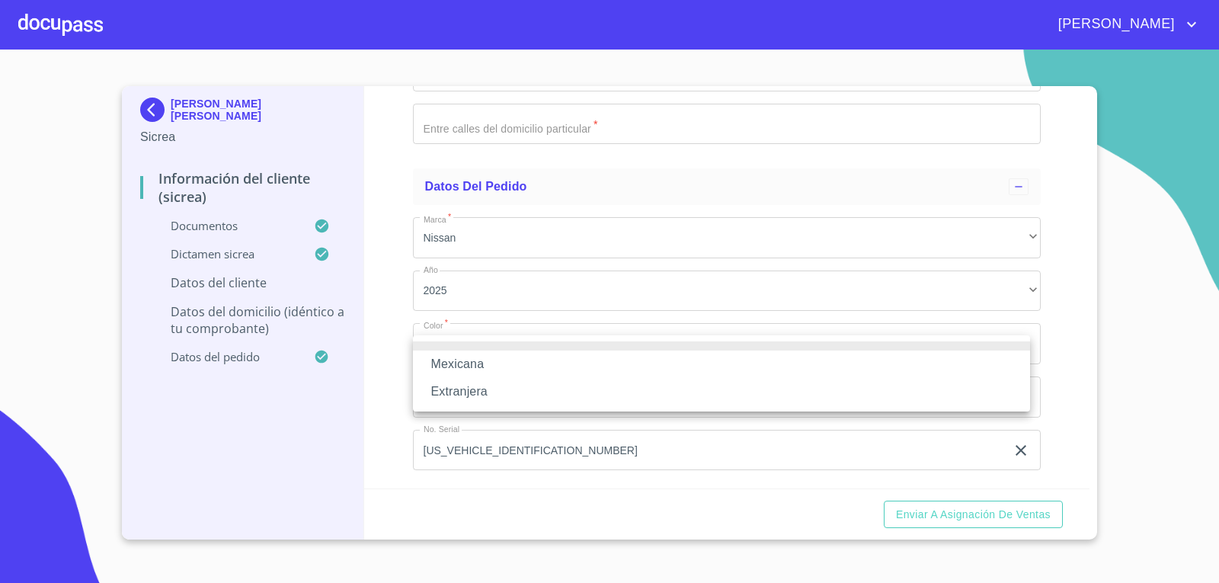
click at [486, 365] on li "Mexicana" at bounding box center [721, 364] width 617 height 27
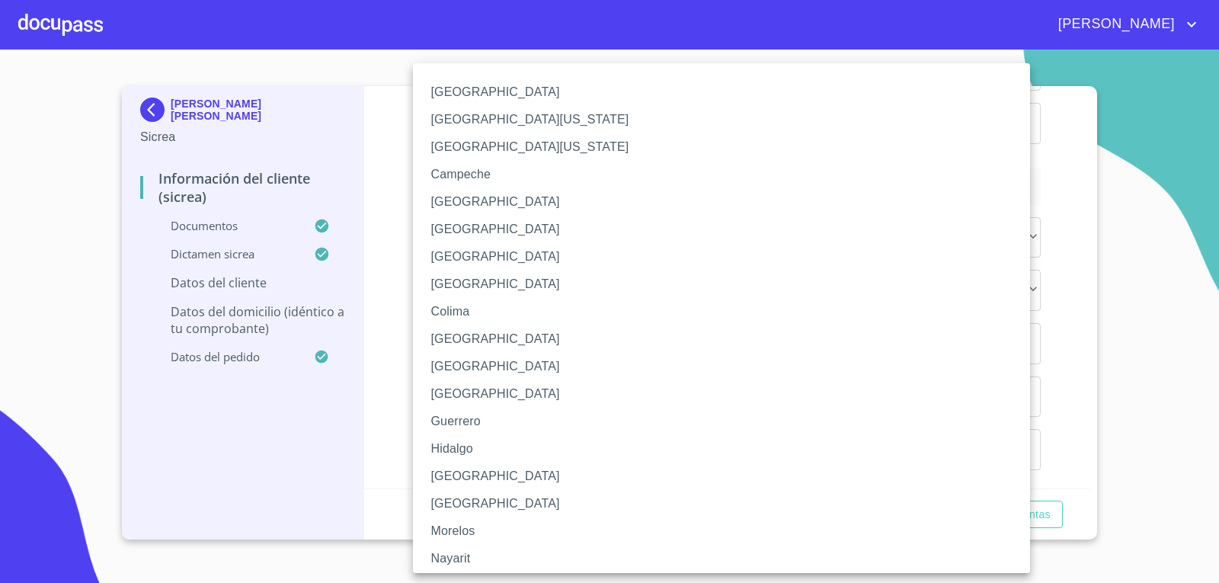
drag, startPoint x: 441, startPoint y: 469, endPoint x: 450, endPoint y: 466, distance: 9.9
click at [441, 469] on li "[GEOGRAPHIC_DATA]" at bounding box center [727, 476] width 629 height 27
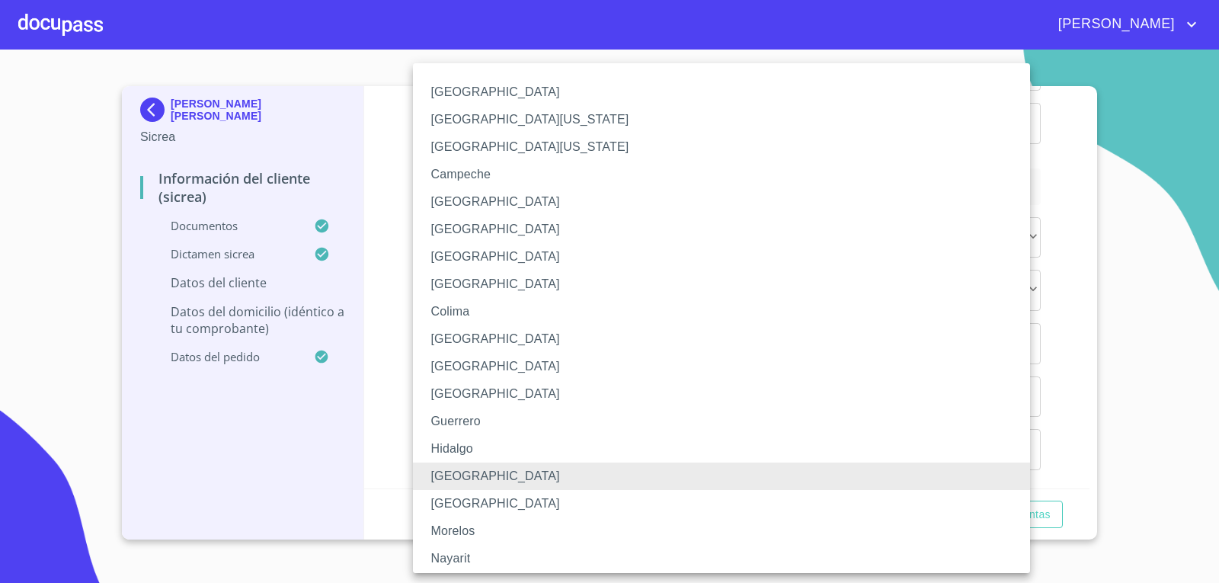
click at [447, 475] on li "[GEOGRAPHIC_DATA]" at bounding box center [727, 476] width 629 height 27
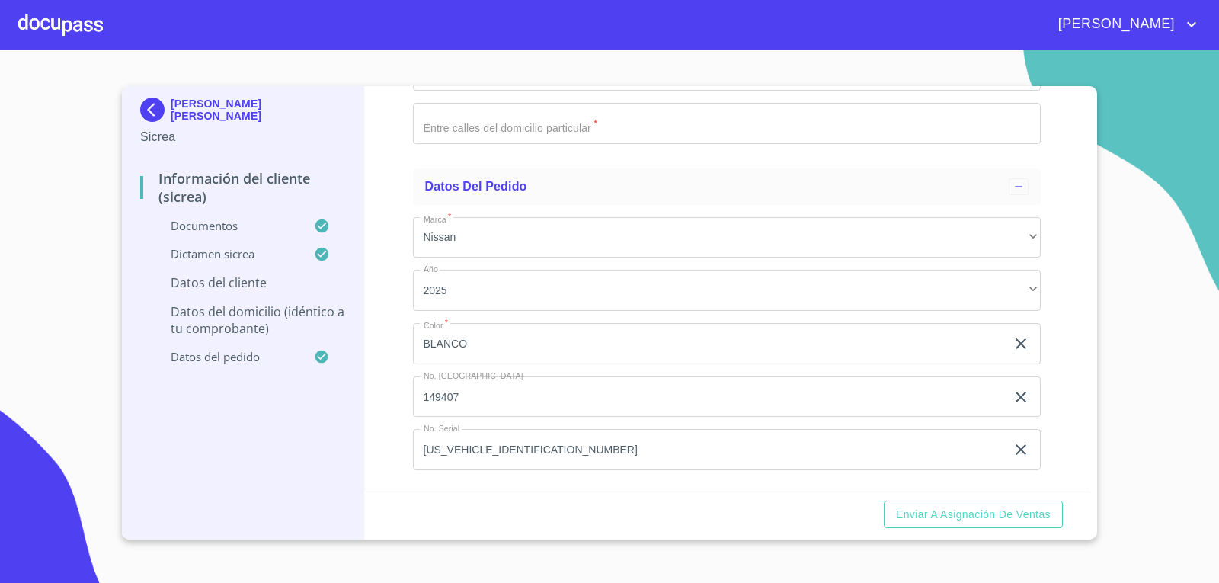
type input "[GEOGRAPHIC_DATA]"
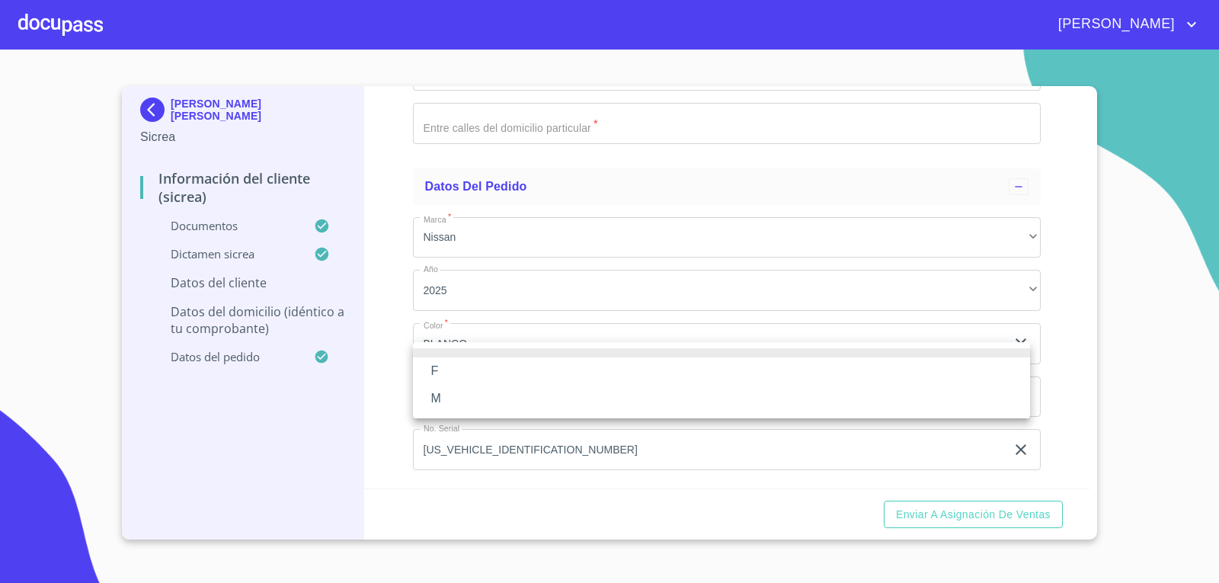
click at [446, 412] on li "M" at bounding box center [721, 398] width 617 height 27
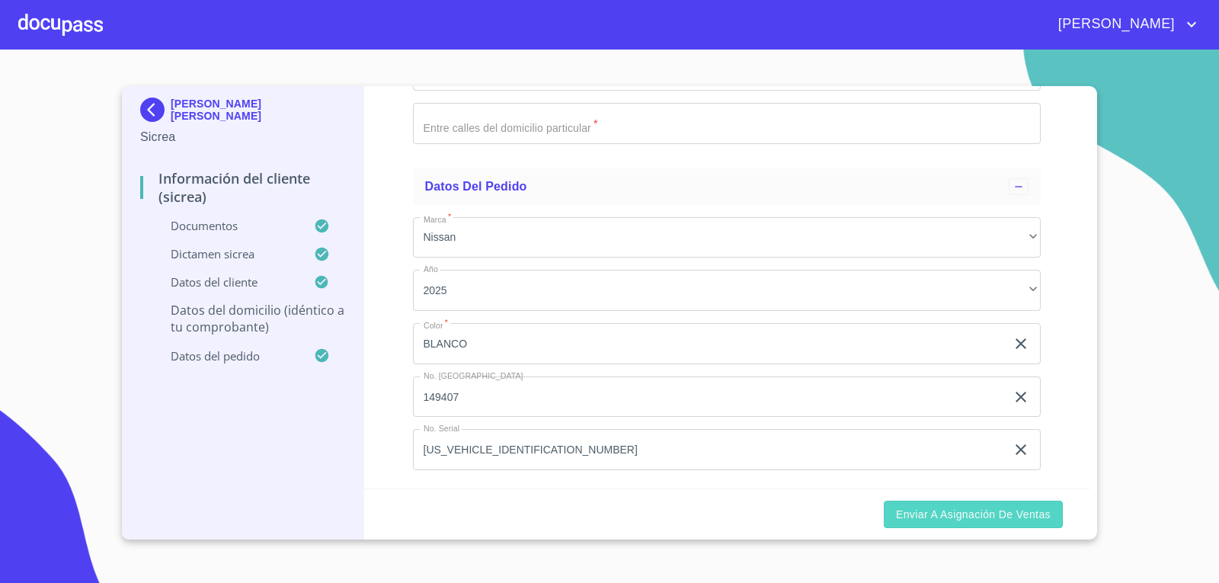
click at [936, 522] on span "Enviar a Asignación de Ventas" at bounding box center [973, 514] width 155 height 19
paste input "SENDA DE LOS ARRAYANES 1"
type input "SENDA DE LOS ARRAYANES"
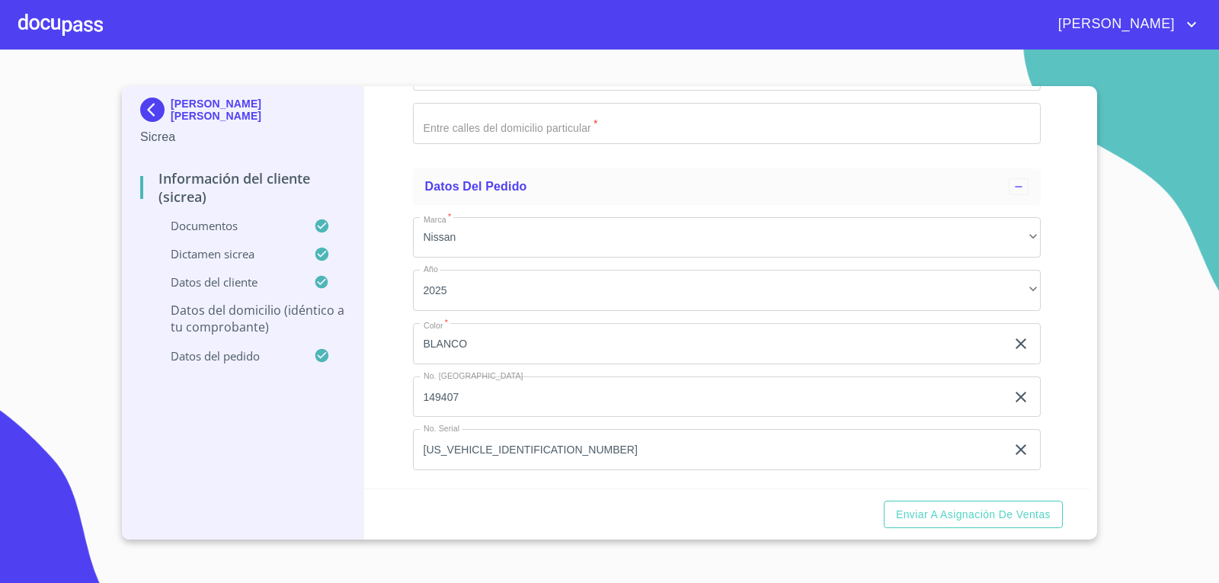
type input "136"
paste input "MIRADOR DEL BOSQUEC"
type input "MIRADOR DEL BOSQUE"
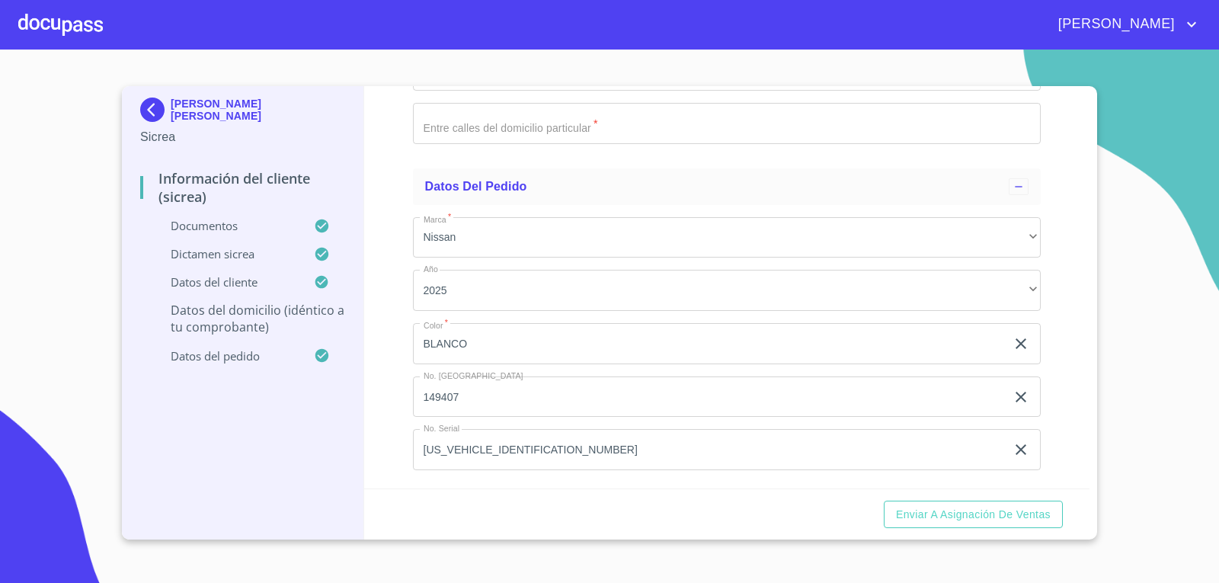
type input "[GEOGRAPHIC_DATA]"
type input "ZAPOPAN"
click at [476, 38] on div "​" at bounding box center [727, 17] width 629 height 41
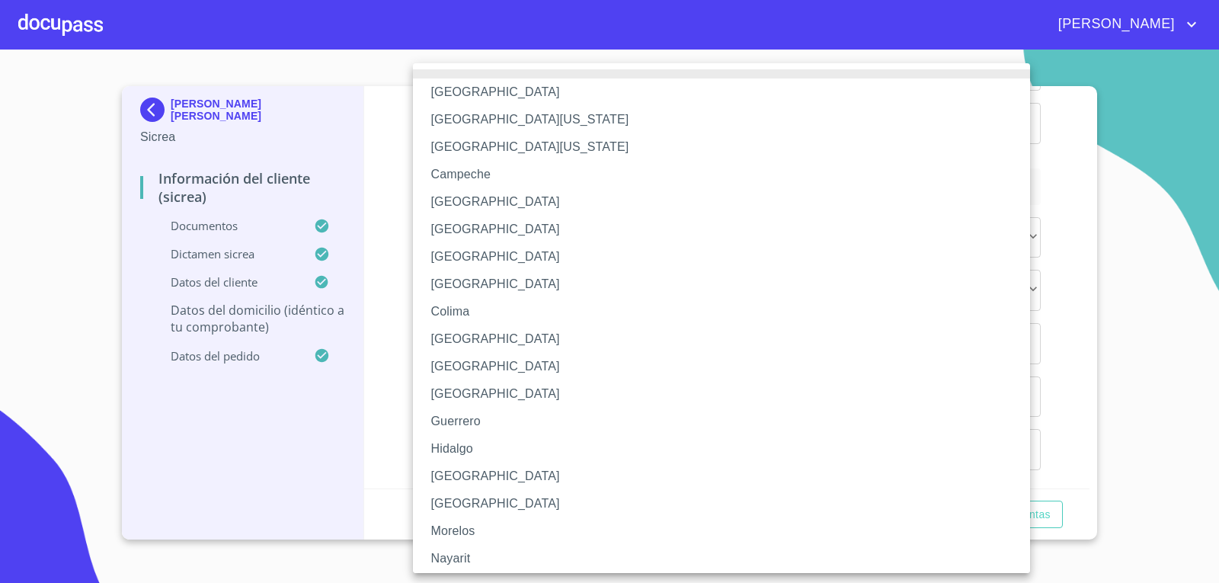
click at [436, 475] on li "[GEOGRAPHIC_DATA]" at bounding box center [727, 476] width 629 height 27
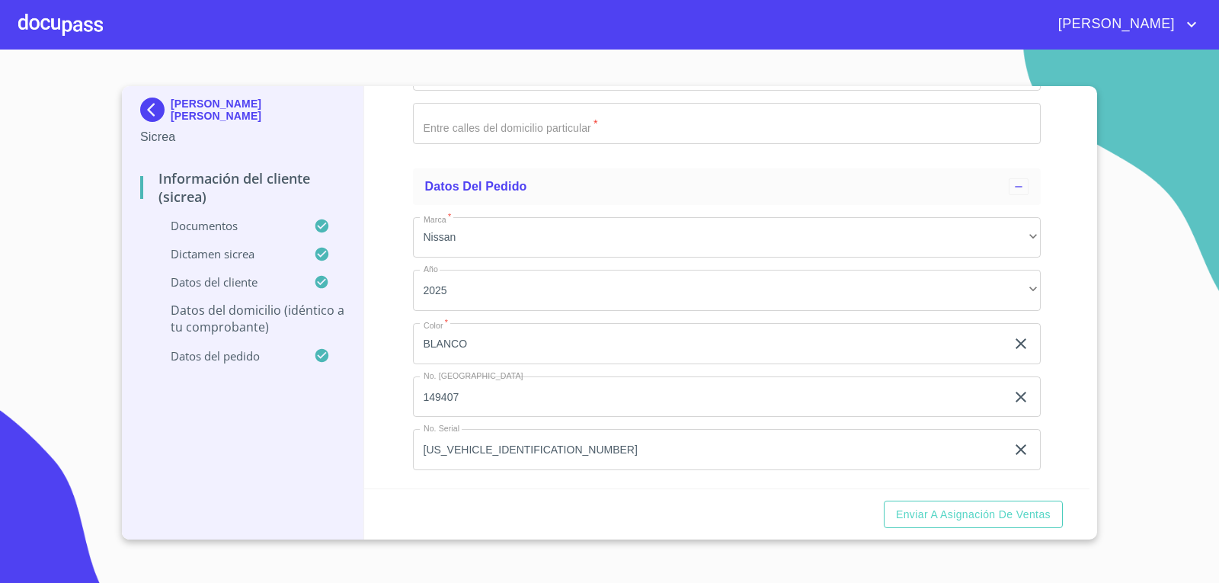
click at [451, 91] on input "Documento de identificación.   *" at bounding box center [727, 70] width 629 height 41
type input "45200"
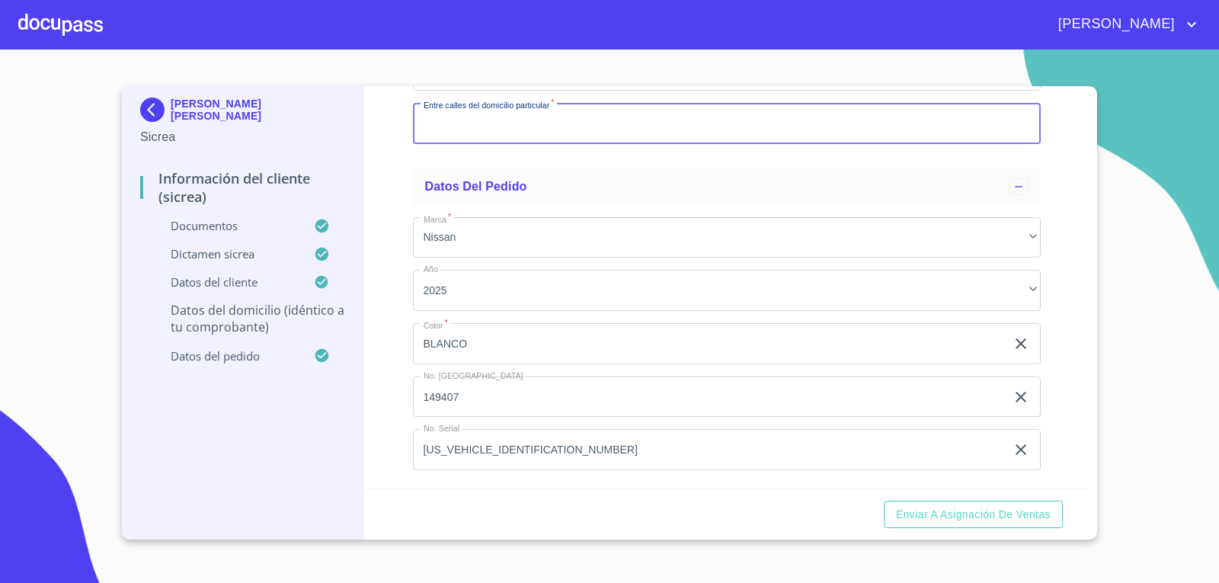
scroll to position [5439, 0]
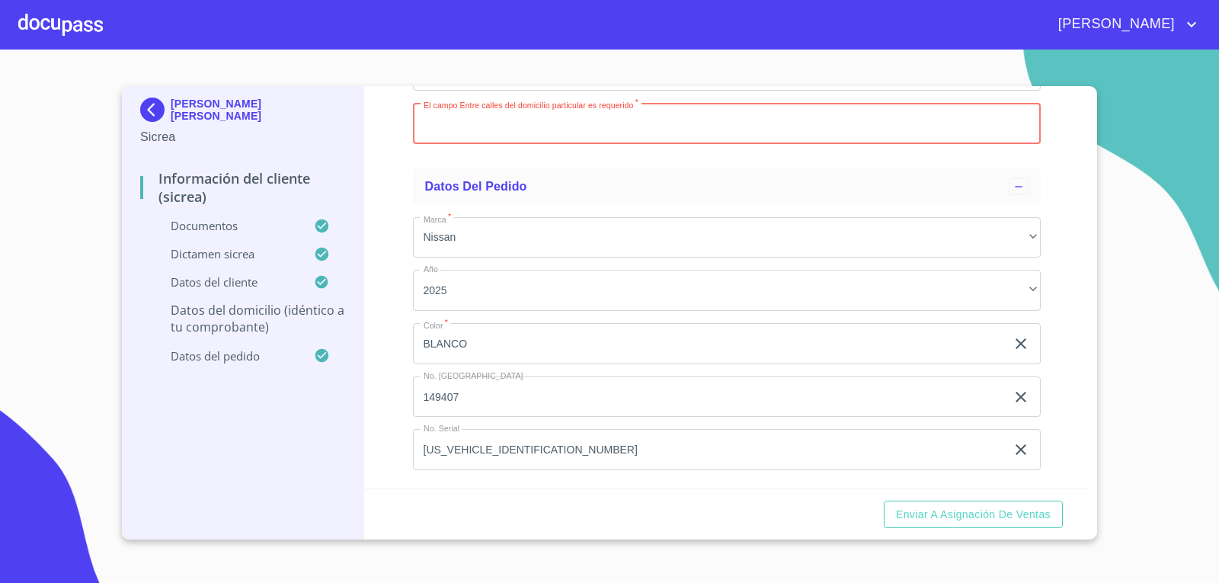
paste input "S MANZANOS Y S LOS CIRUELOS"
type input "S MANZANOS Y S LOS CIRUELOS"
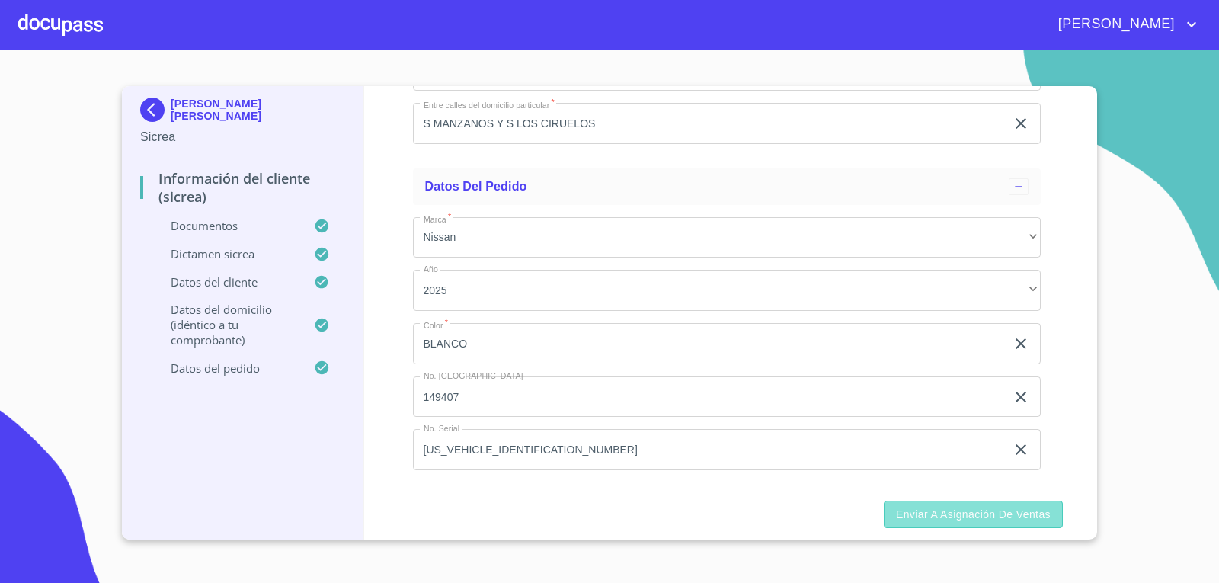
click at [979, 510] on span "Enviar a Asignación de Ventas" at bounding box center [973, 514] width 155 height 19
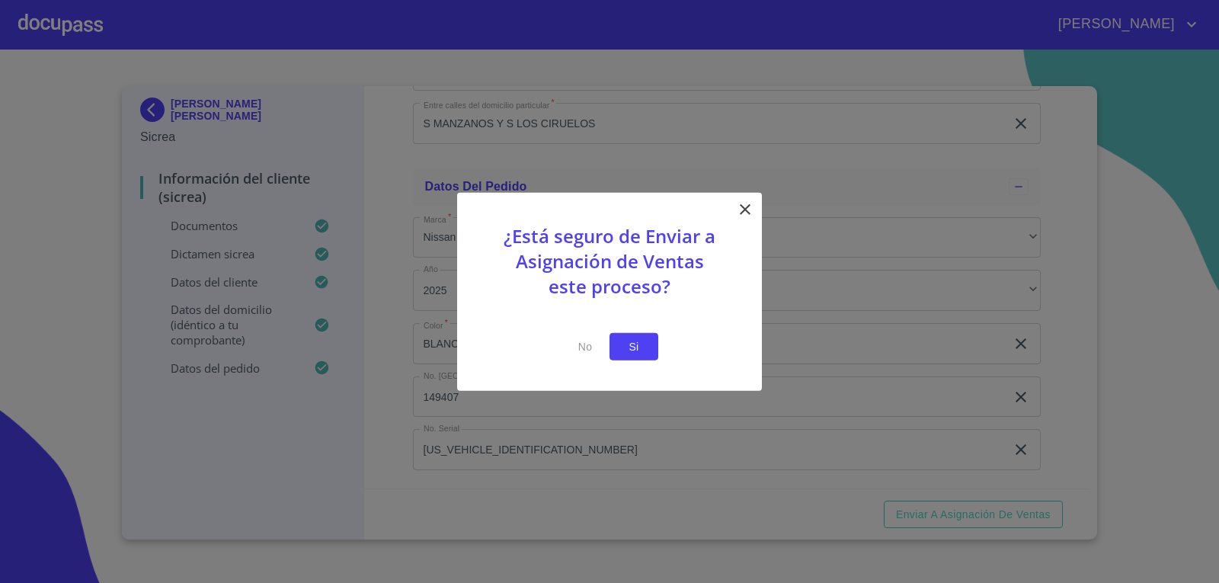
click at [623, 344] on span "Si" at bounding box center [634, 346] width 24 height 19
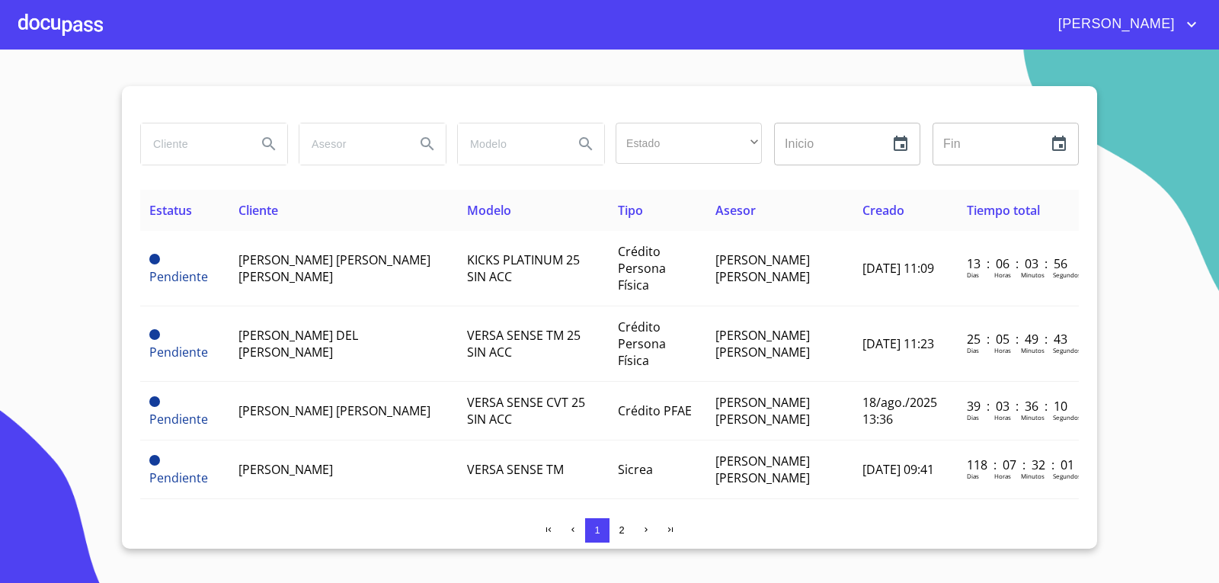
click at [55, 26] on div at bounding box center [60, 24] width 85 height 49
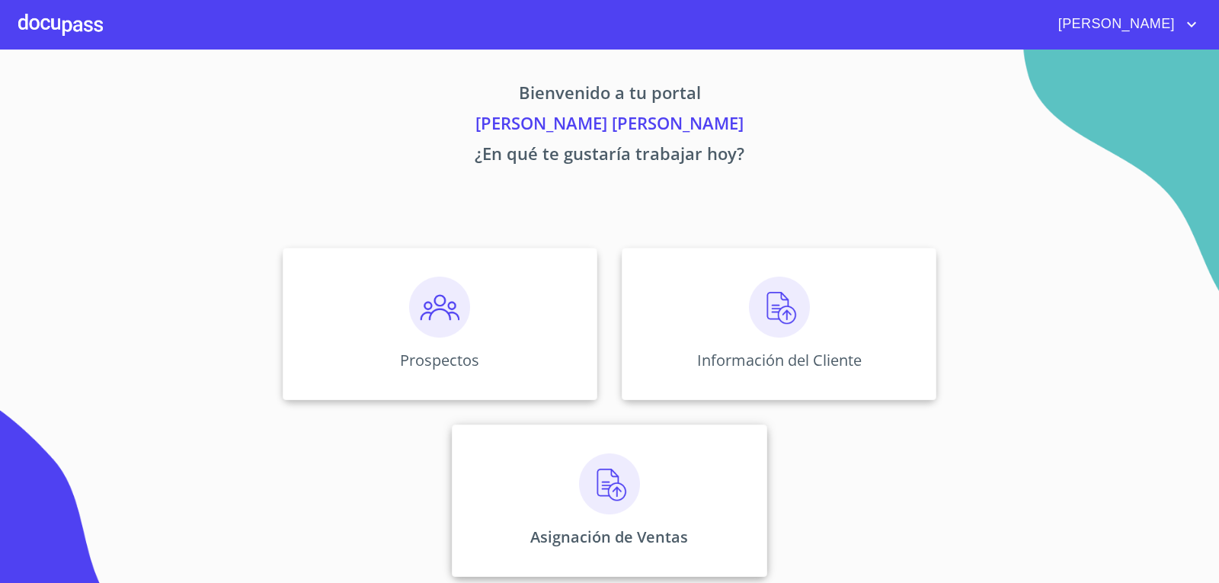
click at [633, 476] on img at bounding box center [609, 483] width 61 height 61
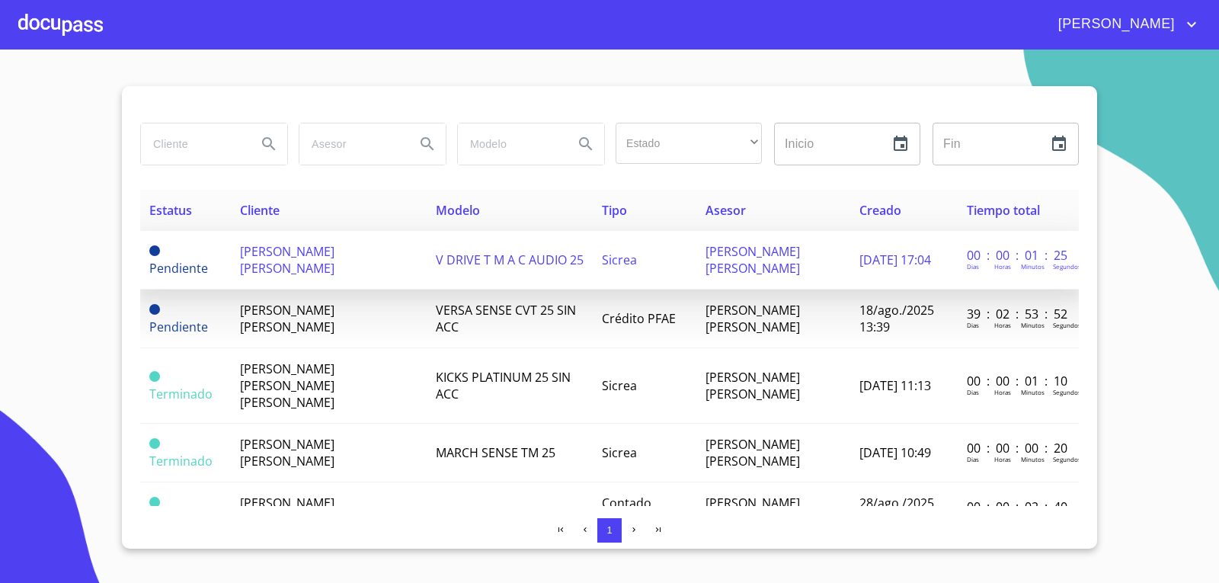
click at [247, 269] on span "[PERSON_NAME] [PERSON_NAME]" at bounding box center [287, 260] width 95 height 34
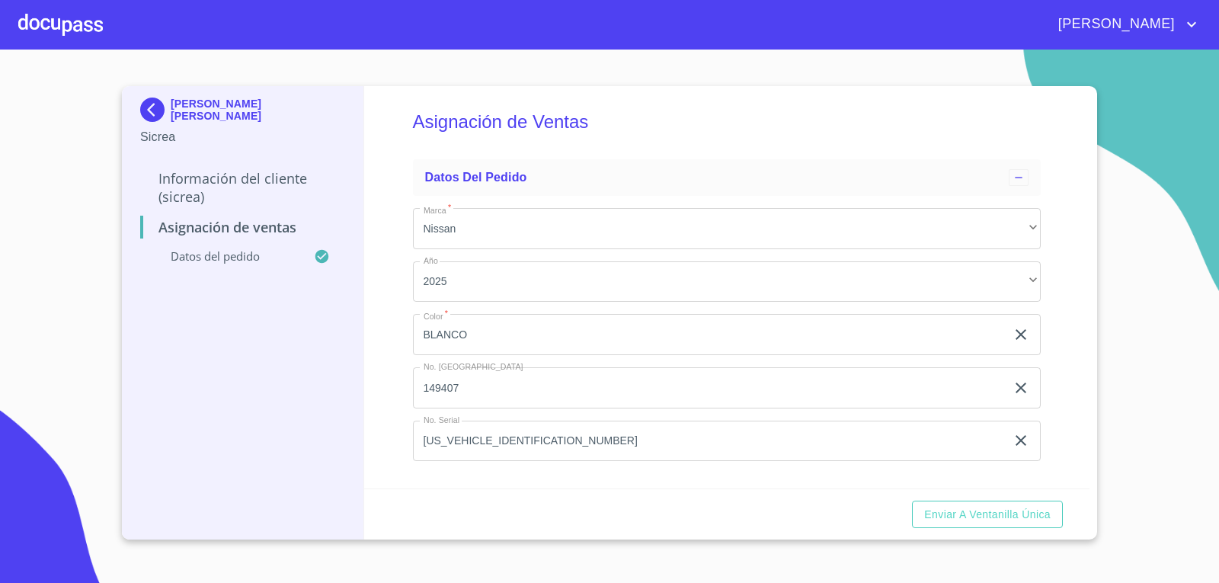
scroll to position [9, 0]
click at [991, 520] on span "Enviar a Ventanilla Única" at bounding box center [987, 514] width 127 height 19
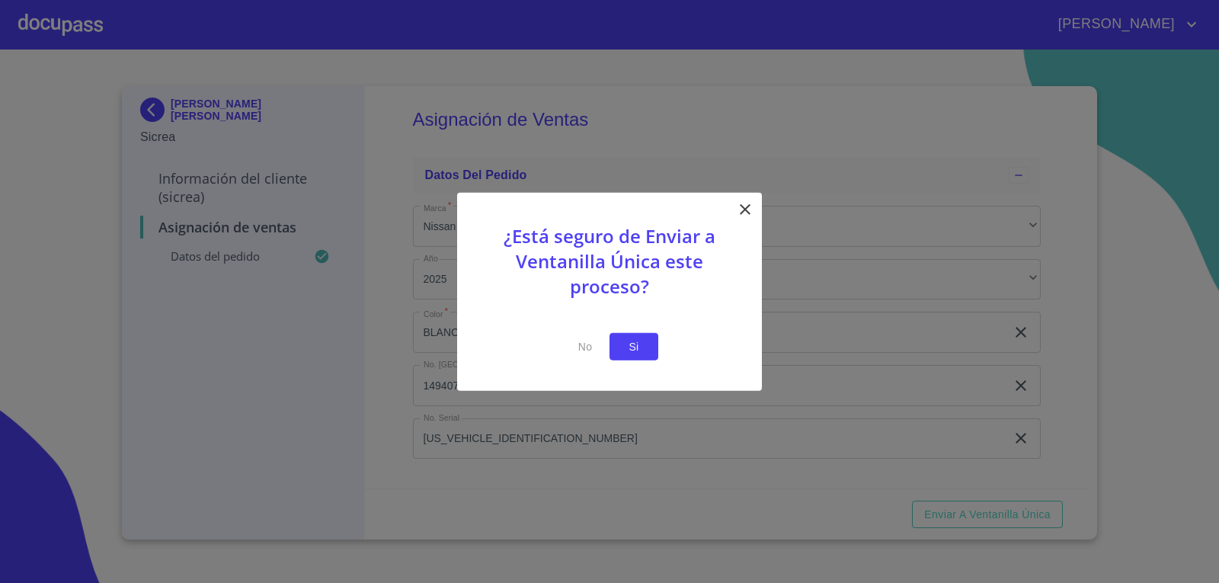
click at [639, 349] on span "Si" at bounding box center [634, 346] width 24 height 19
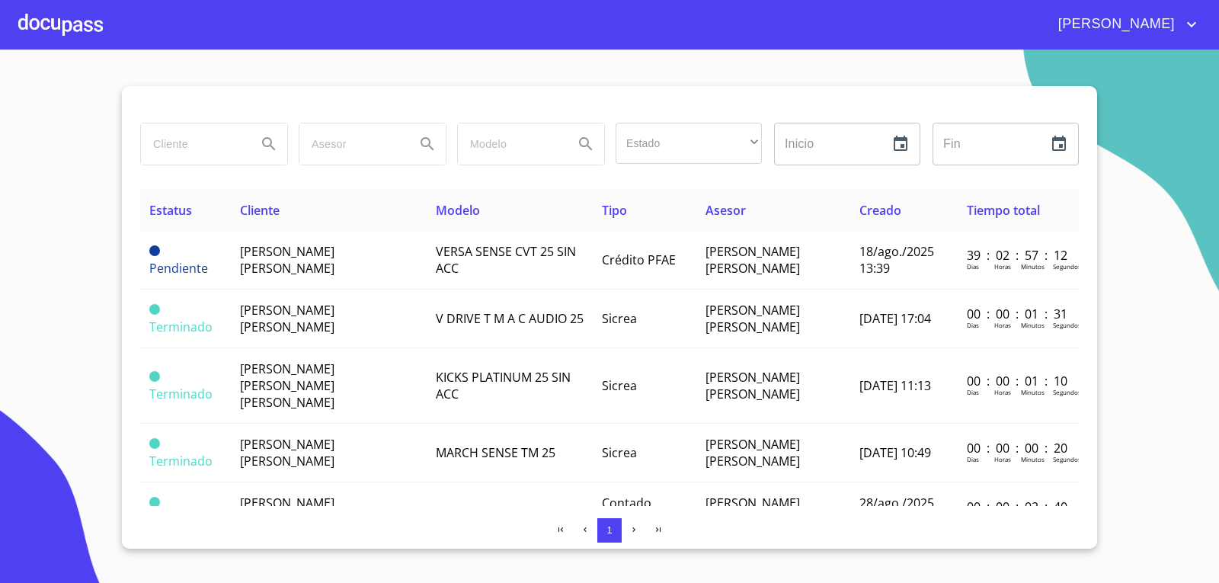
click at [21, 11] on div at bounding box center [60, 24] width 85 height 49
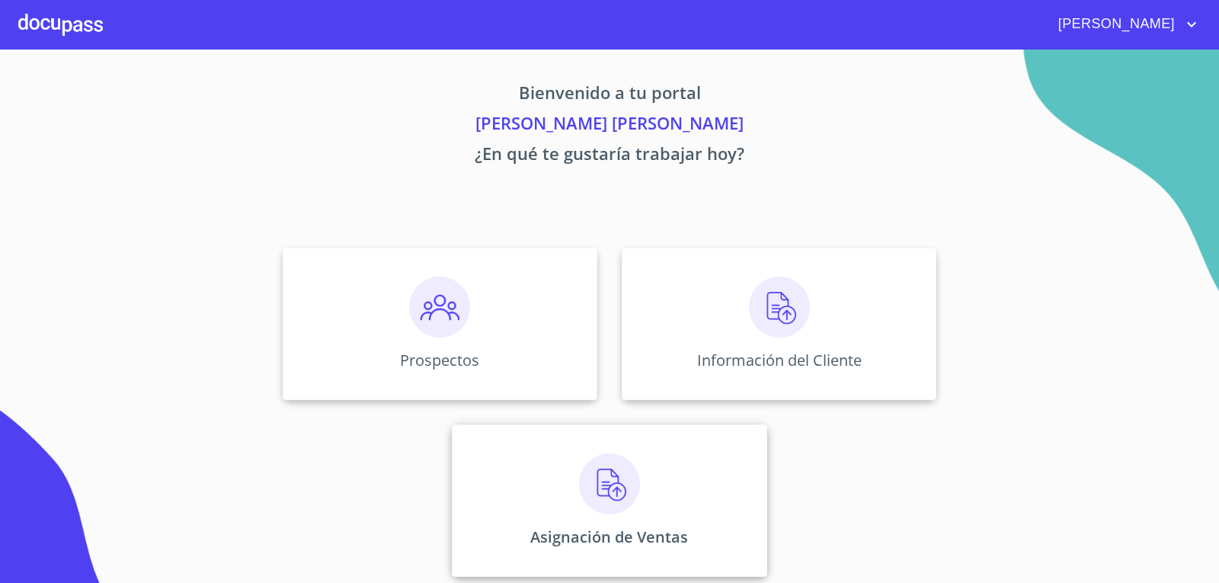
click at [698, 516] on div "Asignación de Ventas" at bounding box center [609, 501] width 315 height 152
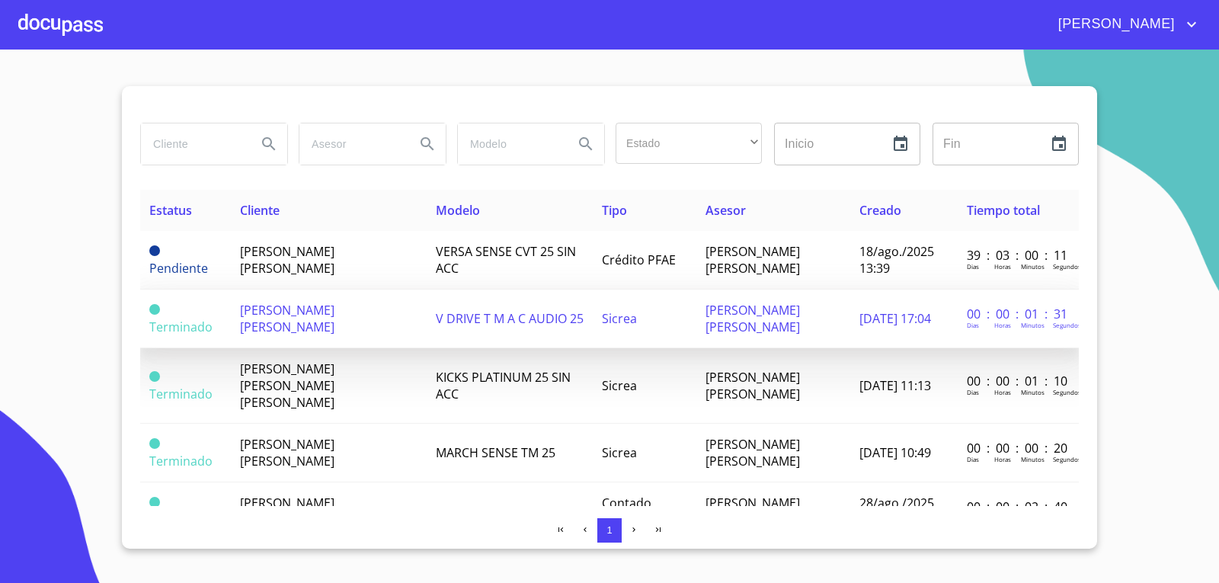
click at [267, 304] on span "[PERSON_NAME] [PERSON_NAME]" at bounding box center [287, 319] width 95 height 34
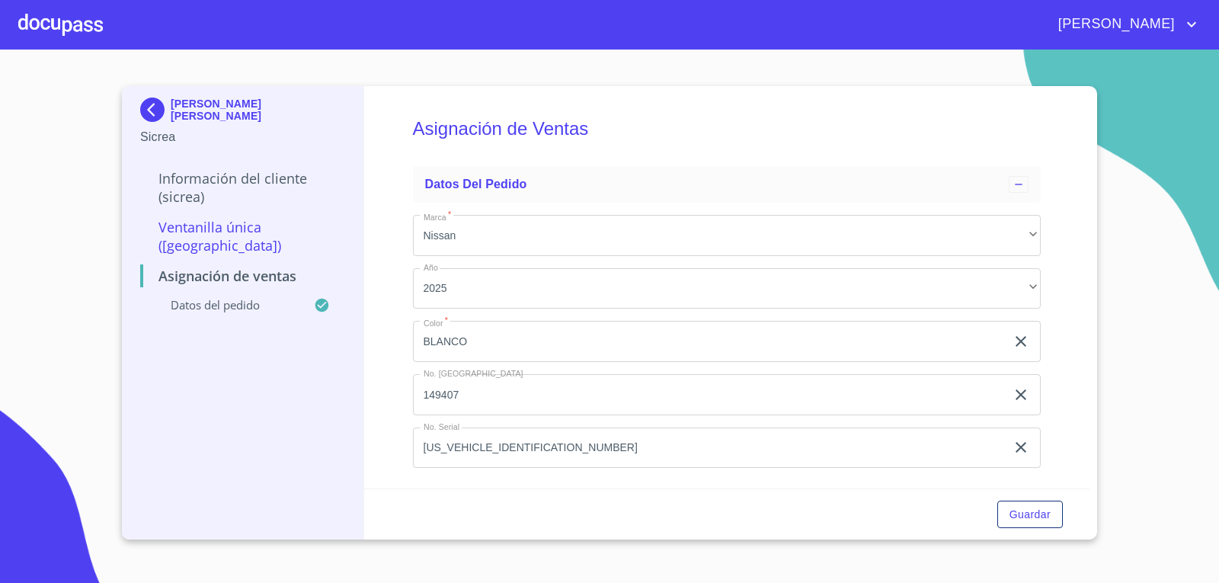
click at [53, 26] on div at bounding box center [60, 24] width 85 height 49
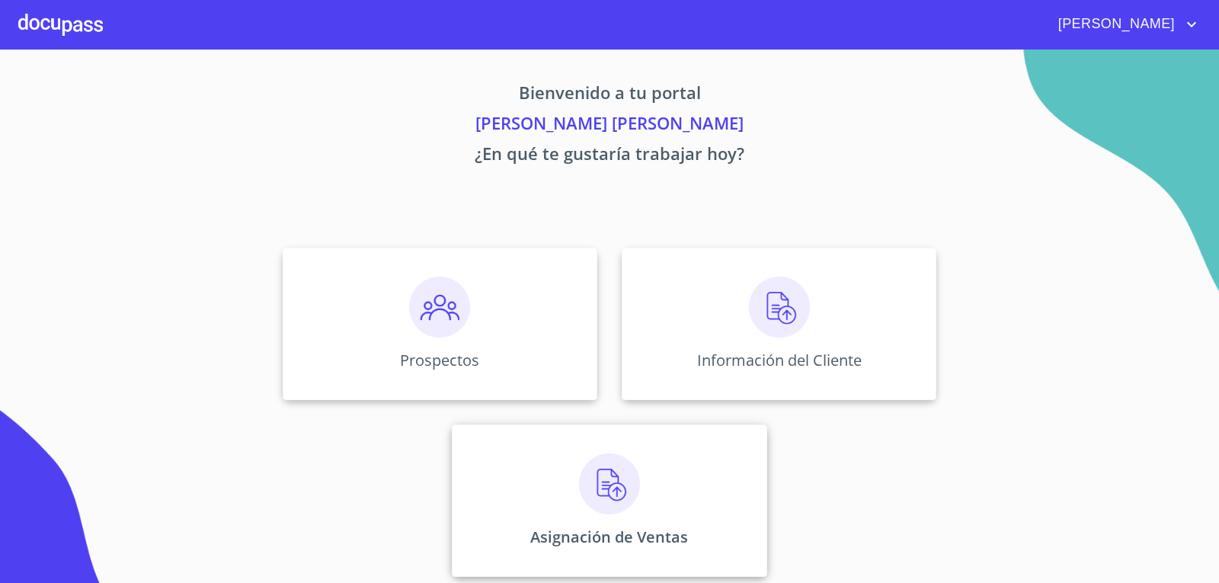
click at [620, 501] on img at bounding box center [609, 483] width 61 height 61
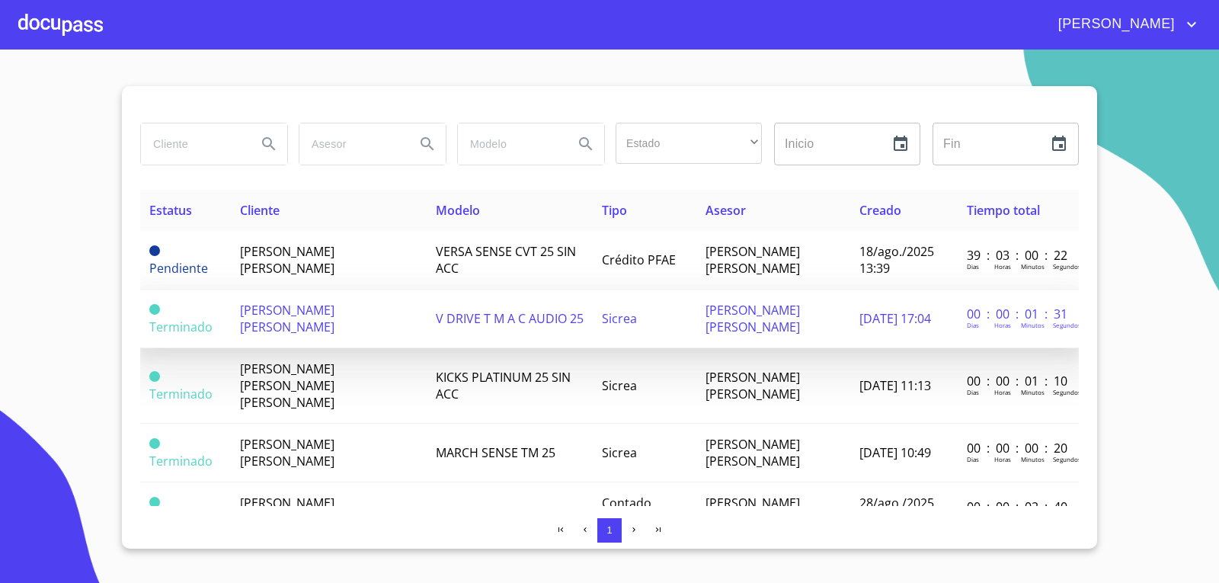
click at [335, 325] on td "[PERSON_NAME] [PERSON_NAME]" at bounding box center [328, 319] width 195 height 59
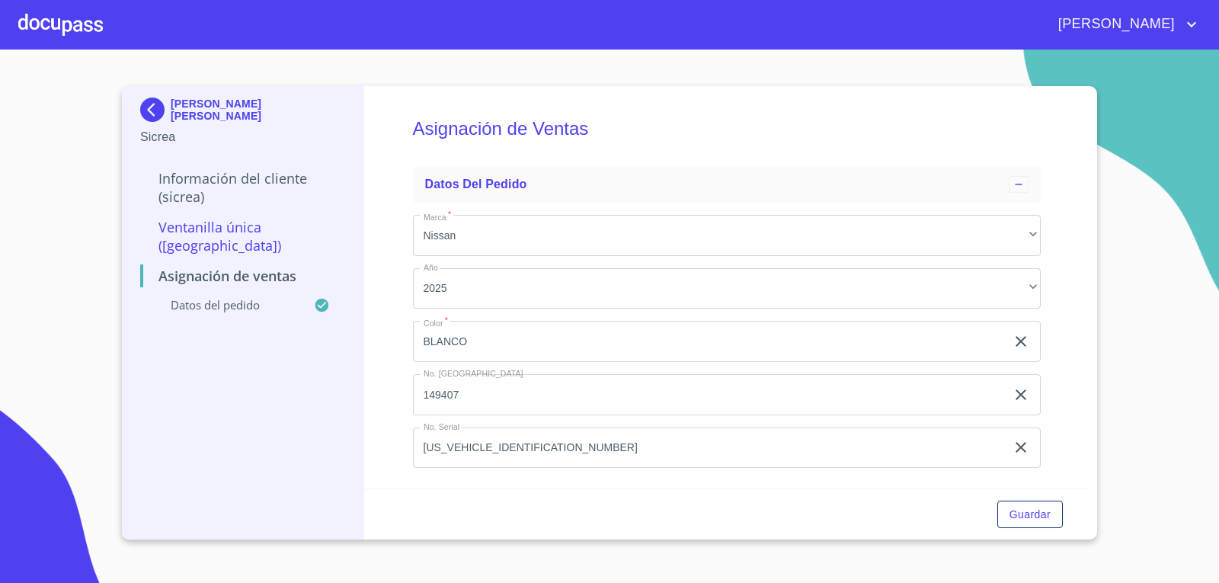
click at [63, 33] on div at bounding box center [60, 24] width 85 height 49
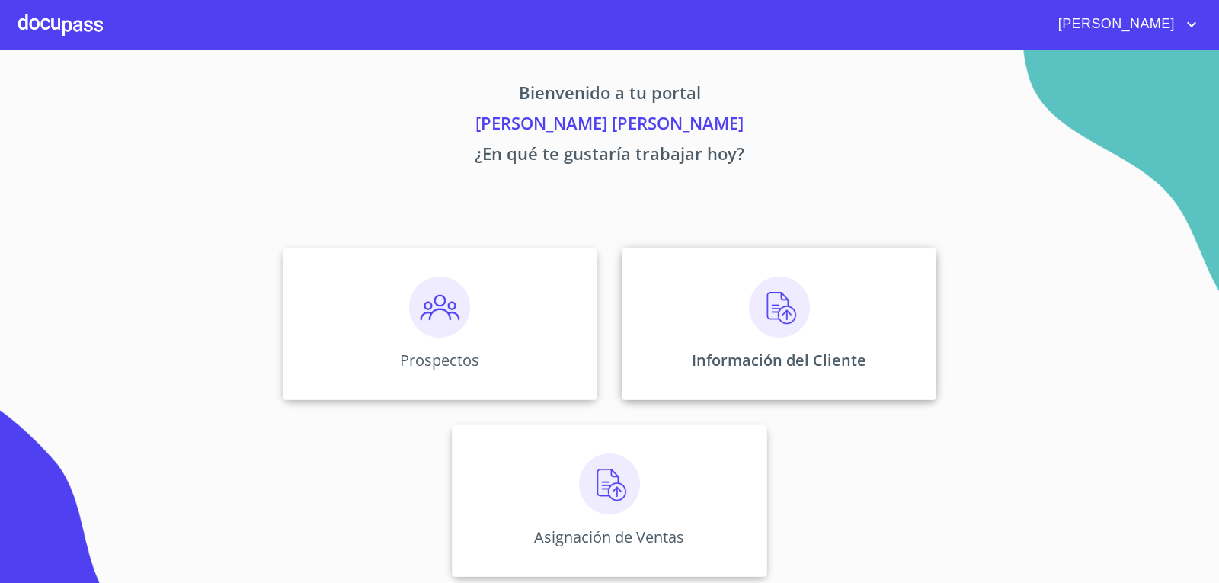
click at [825, 366] on p "Información del Cliente" at bounding box center [779, 360] width 175 height 21
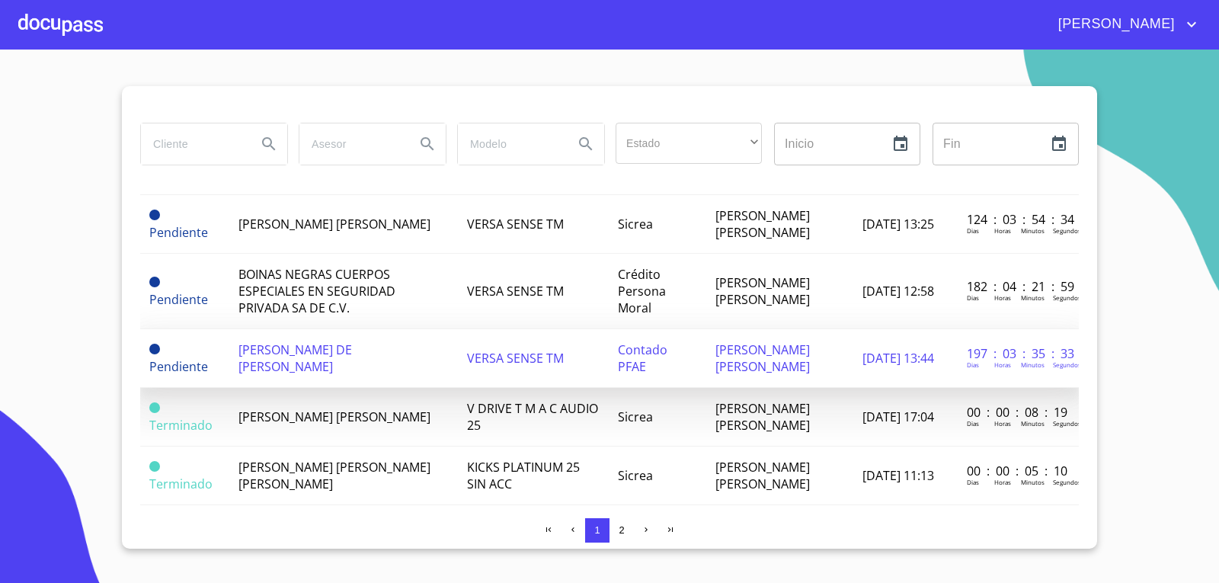
scroll to position [305, 0]
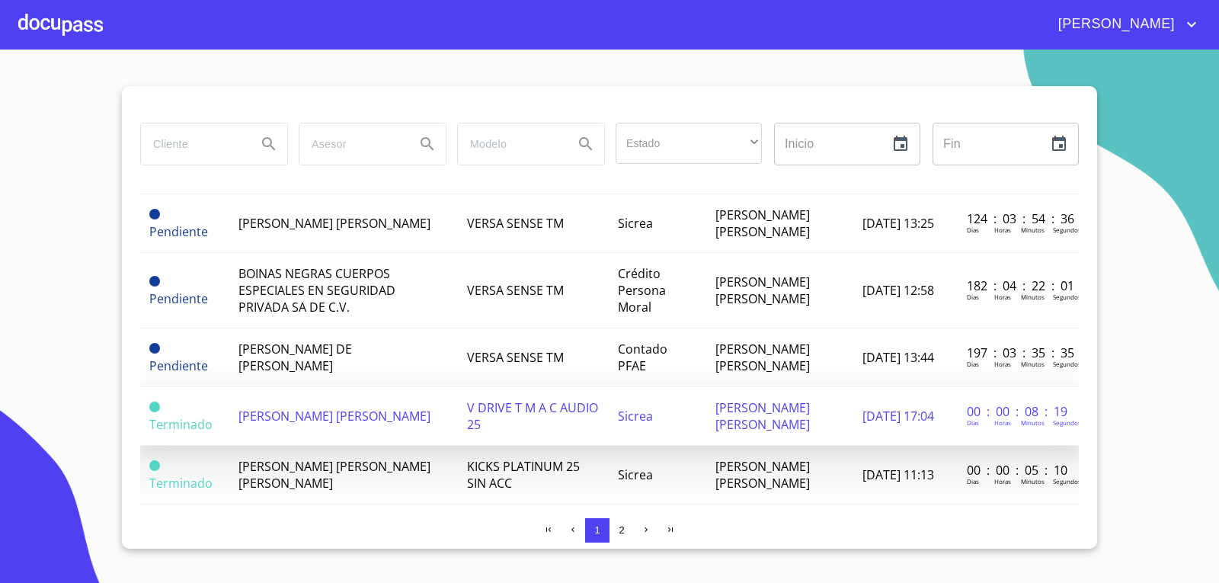
click at [339, 408] on span "[PERSON_NAME] [PERSON_NAME]" at bounding box center [335, 416] width 192 height 17
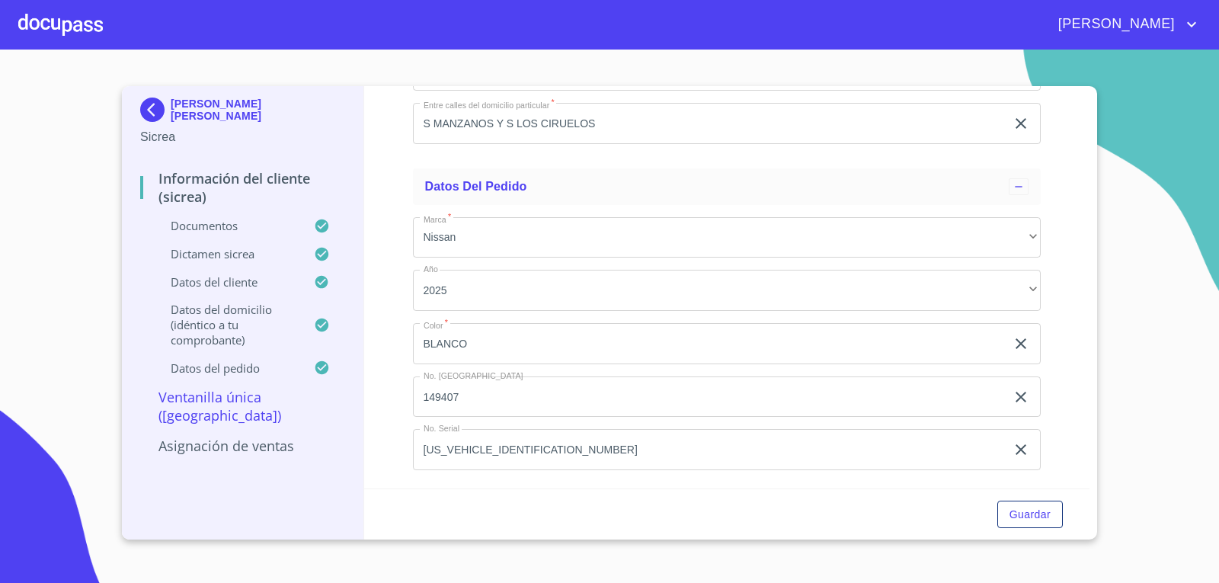
scroll to position [5335, 0]
drag, startPoint x: 487, startPoint y: 297, endPoint x: 367, endPoint y: 280, distance: 121.6
click at [367, 280] on div "Información del Cliente (Sicrea) Documentos Documento de identificación.   * IN…" at bounding box center [727, 287] width 726 height 402
drag, startPoint x: 501, startPoint y: 280, endPoint x: 213, endPoint y: 277, distance: 287.3
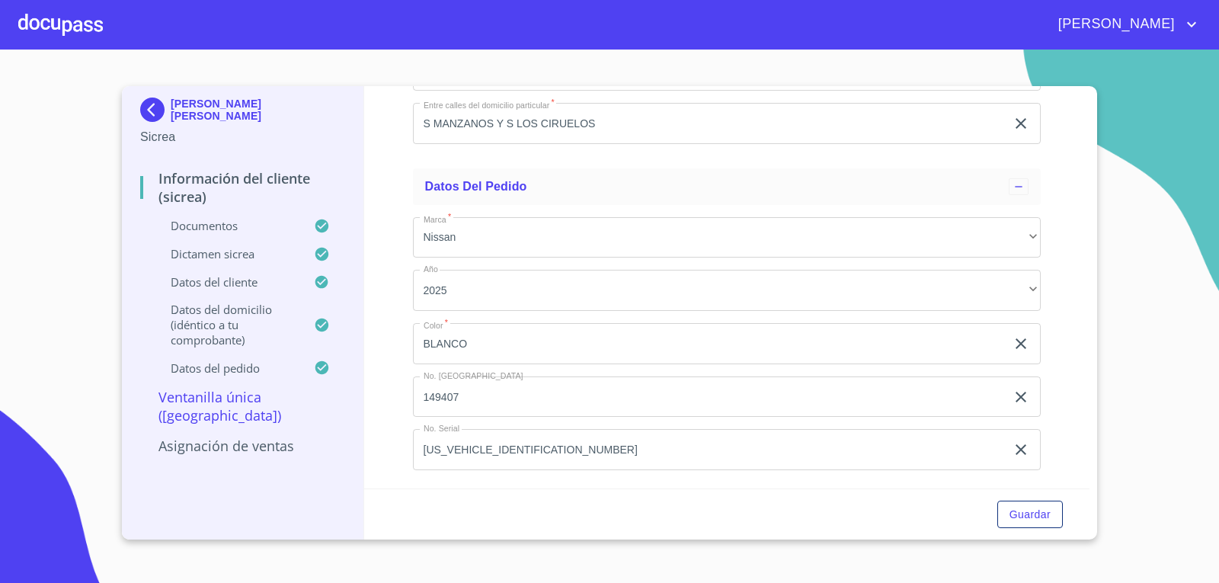
click at [213, 277] on div "[PERSON_NAME] [PERSON_NAME] Sicrea Información del Cliente (Sicrea) Documentos …" at bounding box center [606, 312] width 968 height 453
drag, startPoint x: 559, startPoint y: 325, endPoint x: 393, endPoint y: 331, distance: 165.5
click at [393, 331] on div "Información del Cliente (Sicrea) Documentos Documento de identificación.   * IN…" at bounding box center [727, 287] width 726 height 402
drag, startPoint x: 539, startPoint y: 428, endPoint x: 461, endPoint y: 427, distance: 77.7
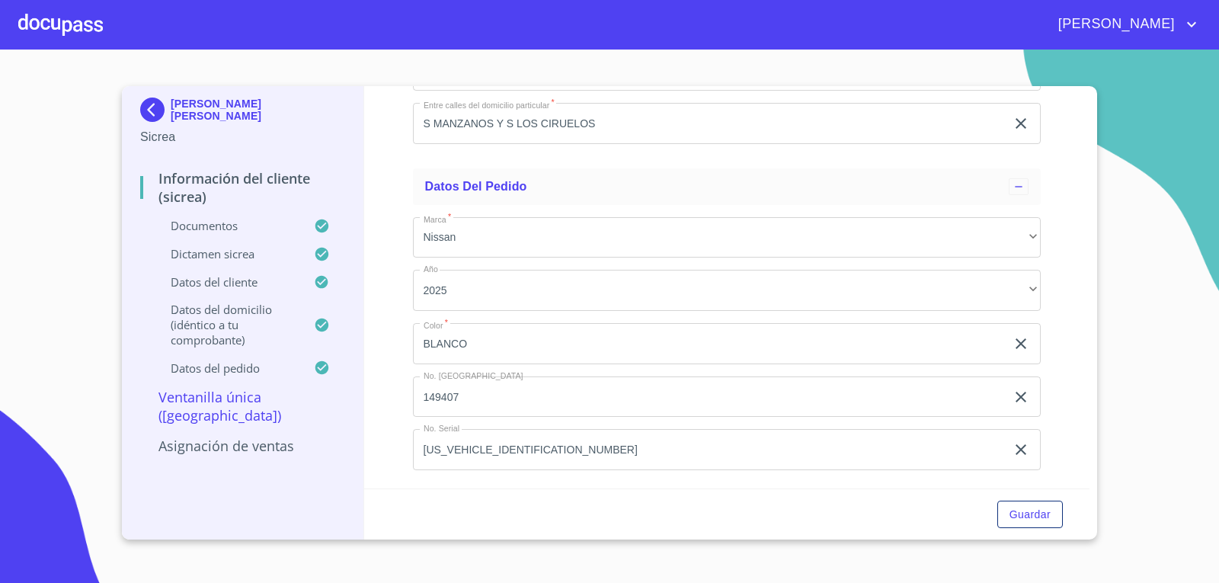
drag, startPoint x: 561, startPoint y: 419, endPoint x: 486, endPoint y: 420, distance: 74.7
